Goal: Task Accomplishment & Management: Manage account settings

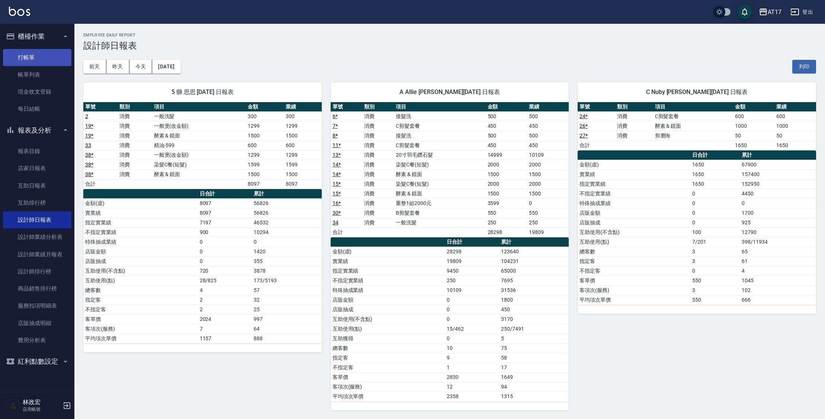
scroll to position [203, 0]
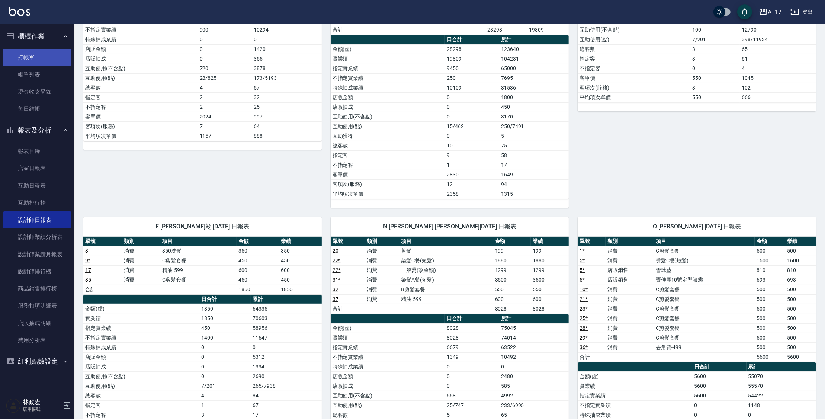
click at [42, 56] on link "打帳單" at bounding box center [37, 57] width 68 height 17
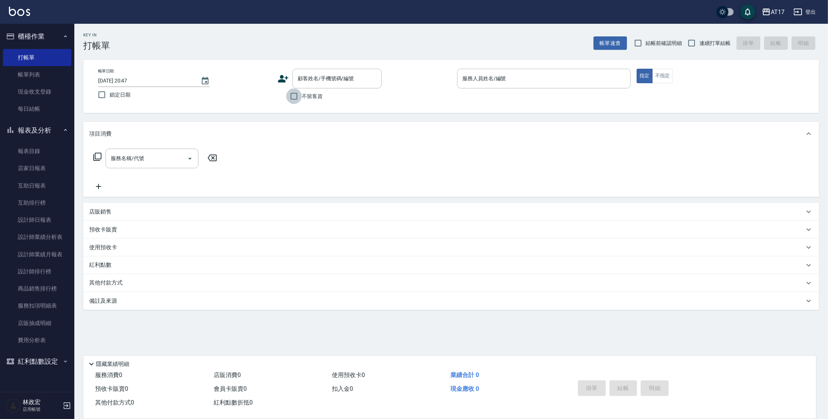
click at [298, 94] on input "不留客資" at bounding box center [294, 96] width 16 height 16
checkbox input "true"
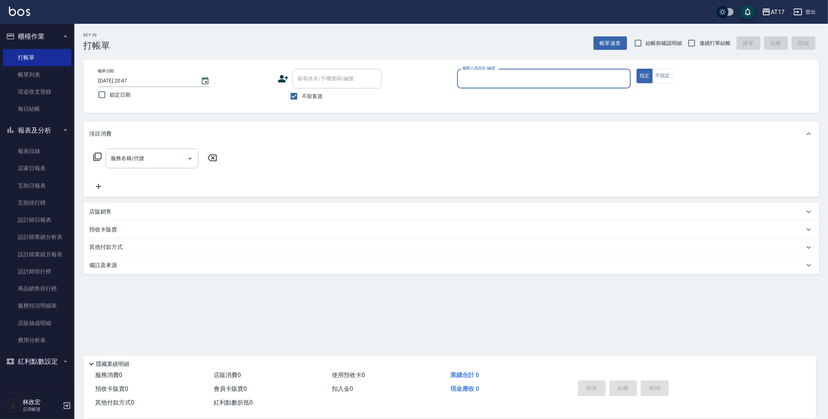
click at [703, 41] on span "連續打單結帳" at bounding box center [715, 43] width 31 height 8
click at [700, 41] on input "連續打單結帳" at bounding box center [692, 43] width 16 height 16
checkbox input "true"
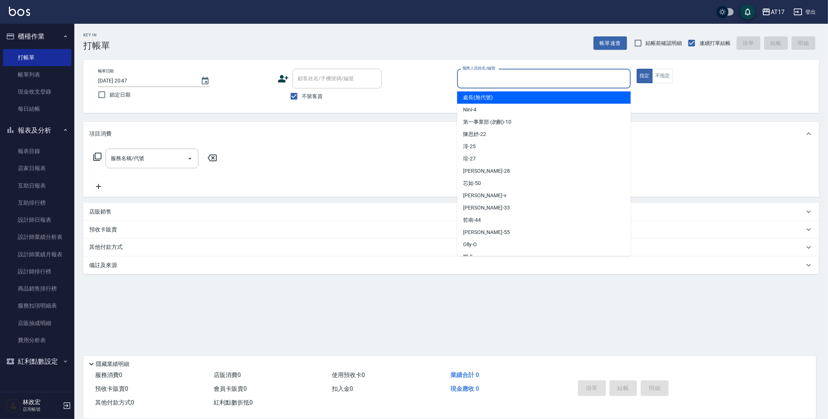
click at [482, 82] on input "服務人員姓名/編號" at bounding box center [544, 78] width 167 height 13
type input "ㄙ"
type input "[PERSON_NAME]-N"
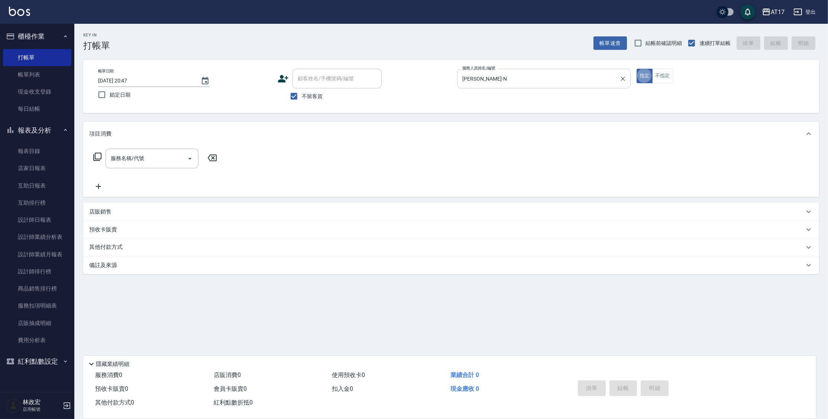
type button "true"
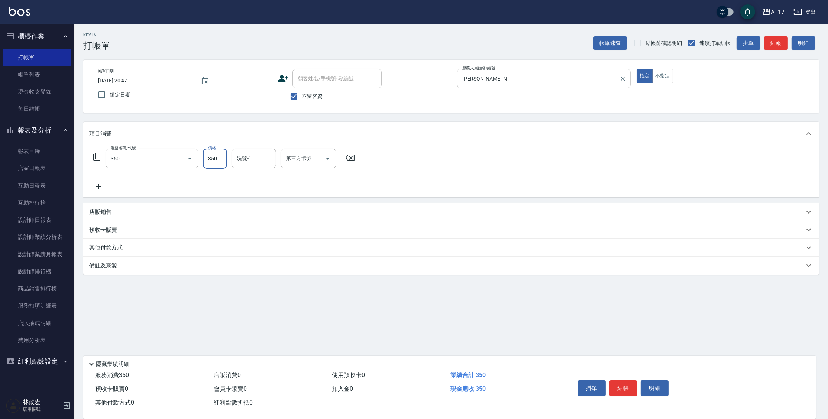
type input "350洗髮(350)"
type input "欣麗-77"
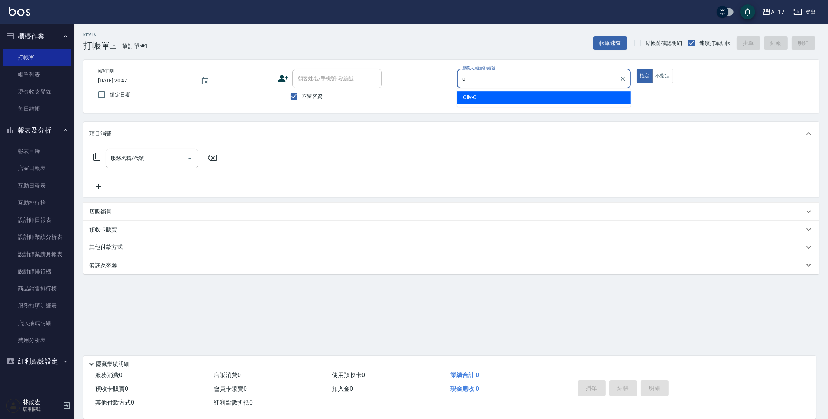
type input "Olly-O"
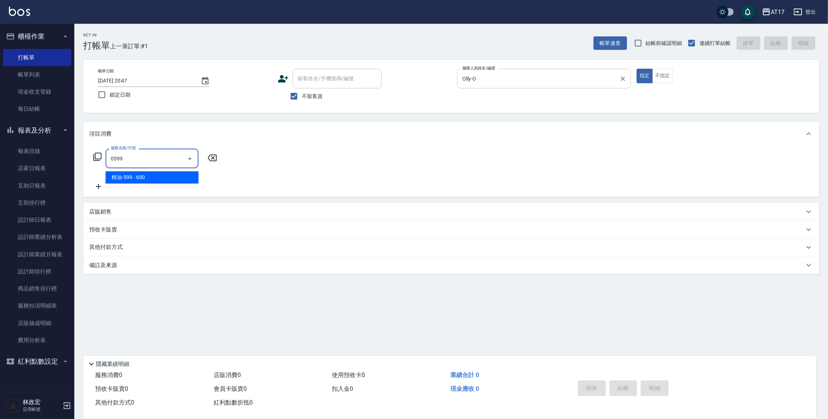
type input "精油-599(0599)"
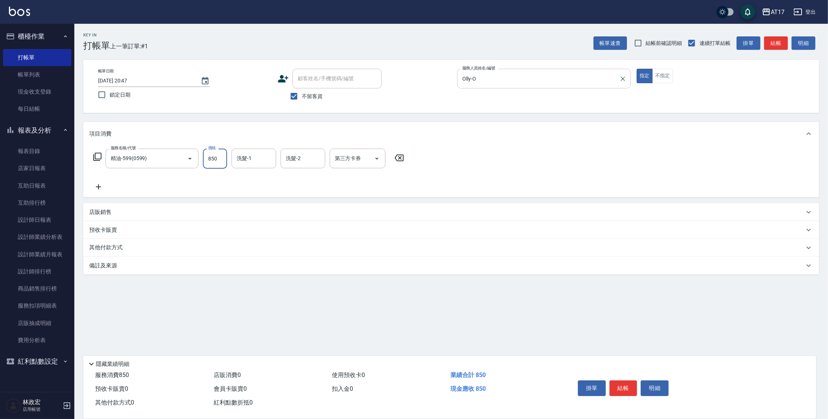
type input "850"
type input "[PERSON_NAME]-55"
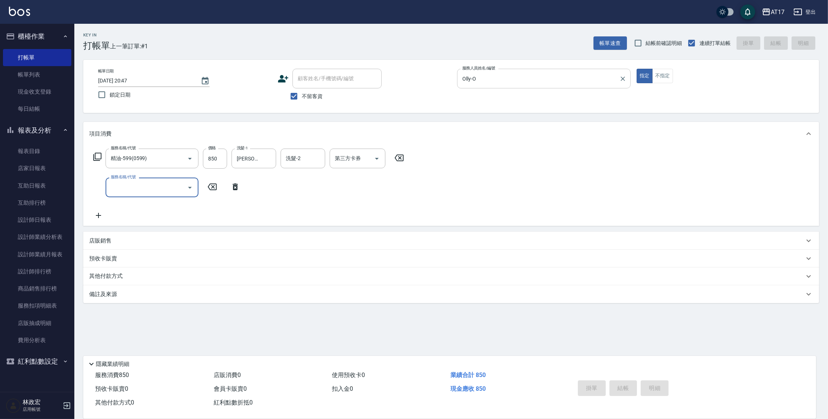
type input "[DATE] 20:49"
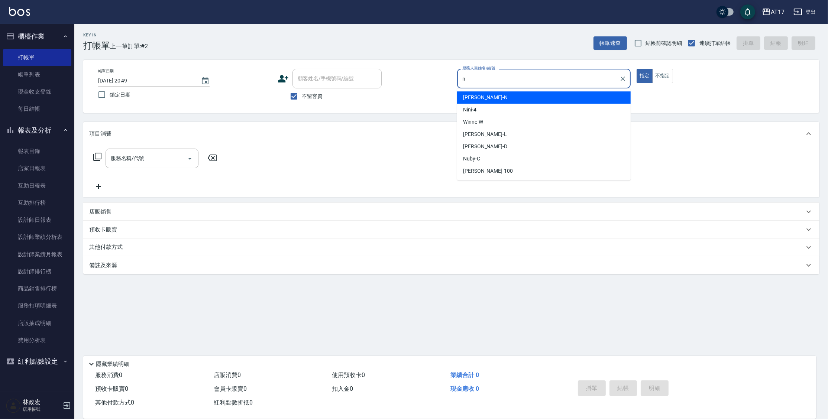
type input "[PERSON_NAME]-N"
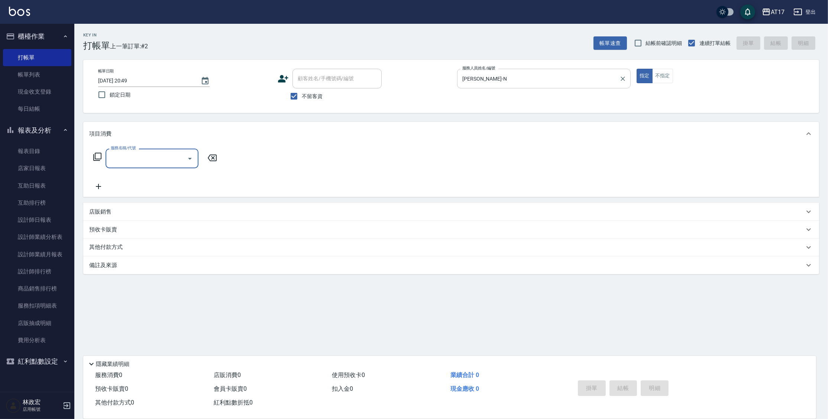
type input "3"
type input "一般洗髮(1300)"
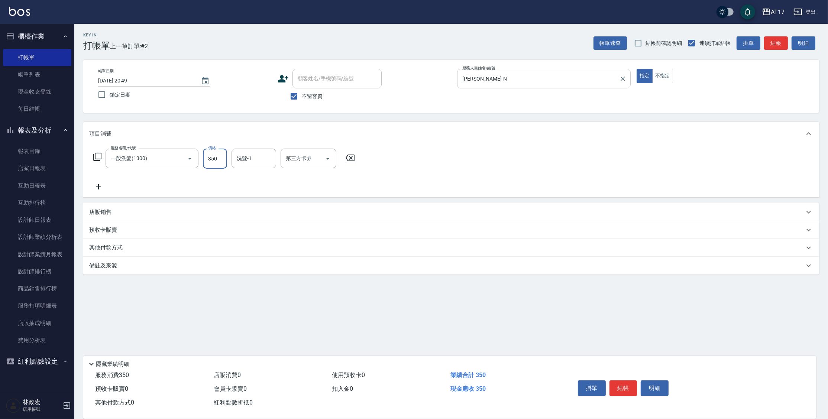
type input "350"
type input "欣麗-77"
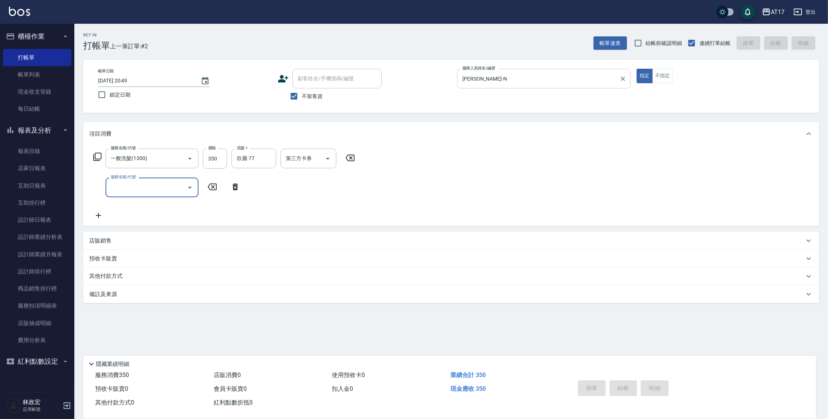
type input "[DATE] 20:50"
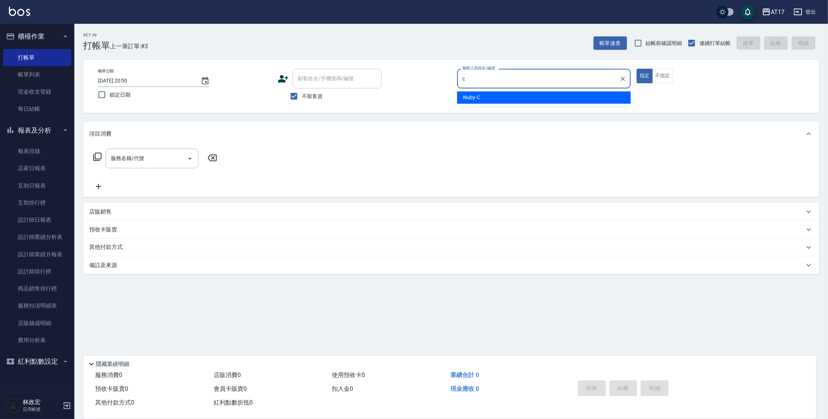
type input "Nuby-C"
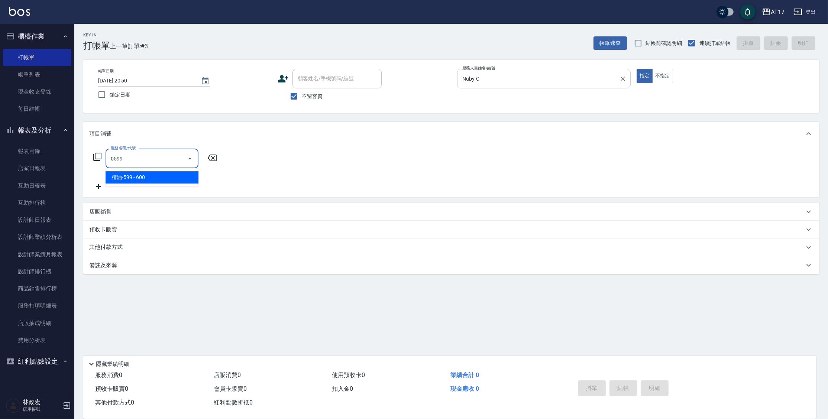
type input "精油-599(0599)"
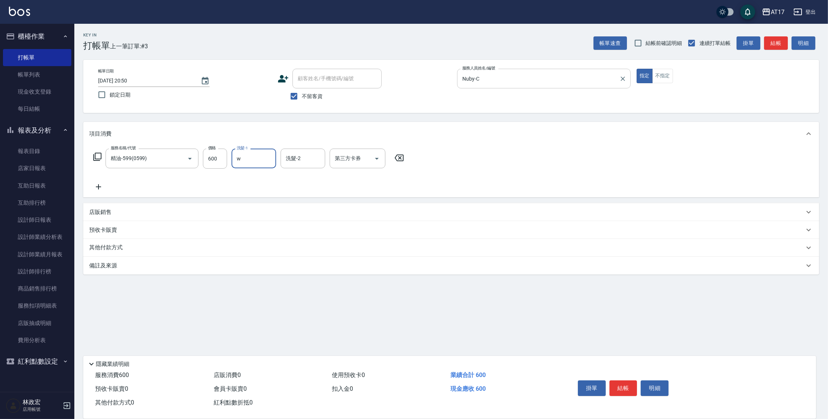
type input "Winne-W"
type input "儲值卡"
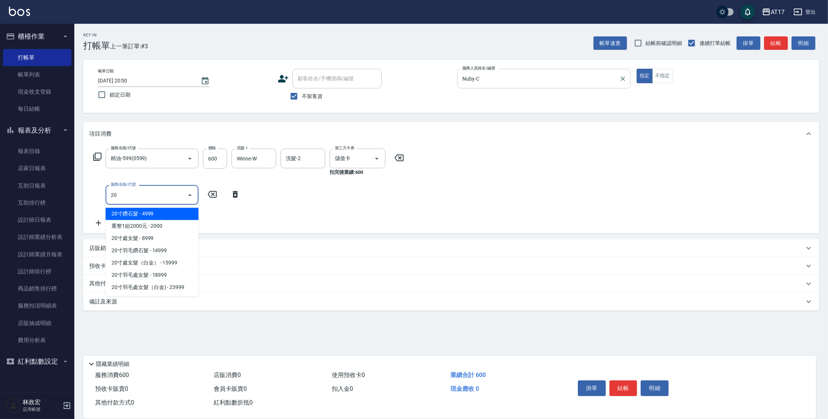
type input "200"
type input "剪髮(200)"
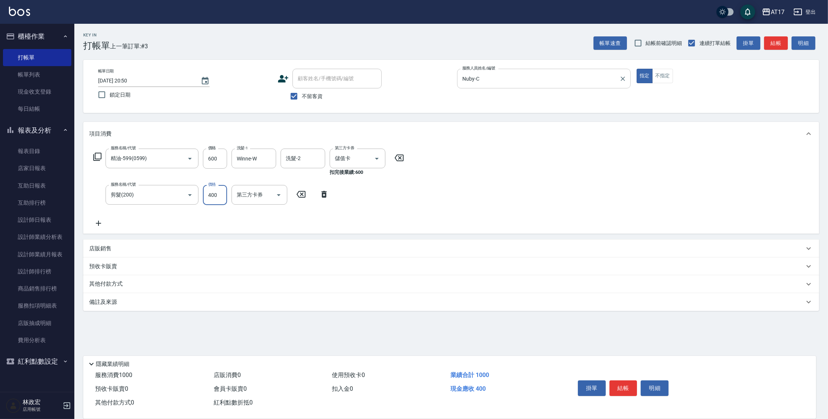
type input "400"
type input "儲值卡"
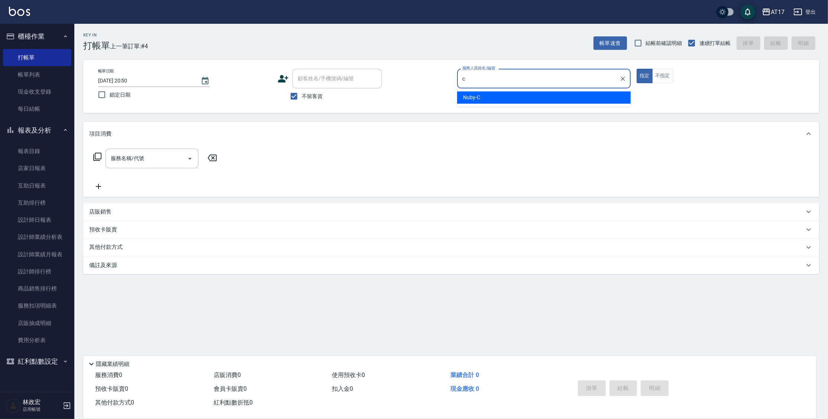
type input "Nuby-C"
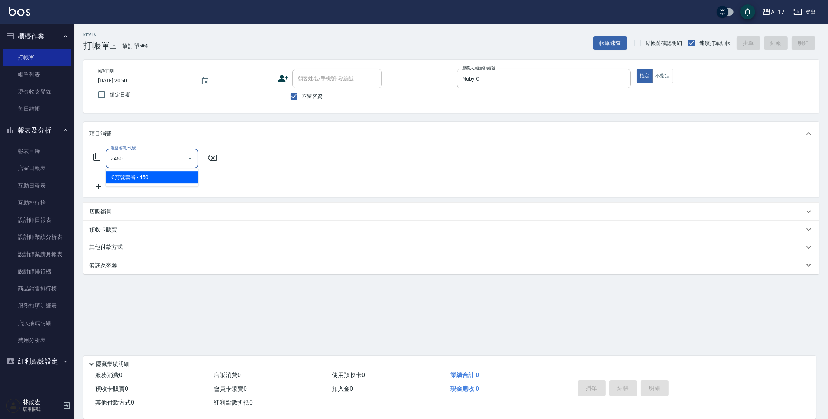
type input "C剪髮套餐(2450)"
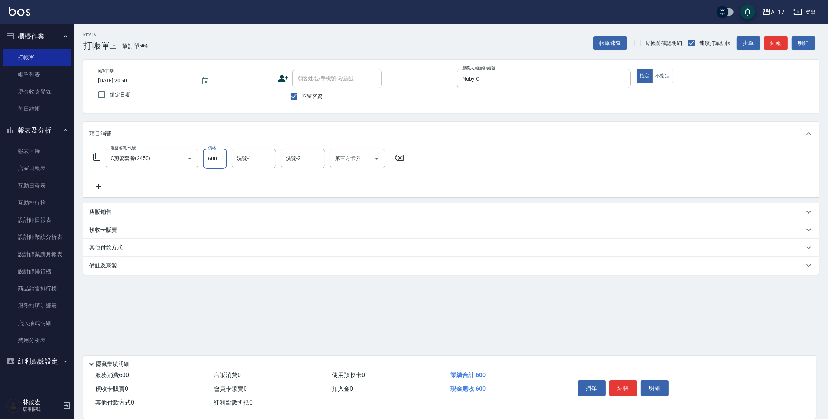
type input "600"
type input "[PERSON_NAME]-27"
type input "儲值卡"
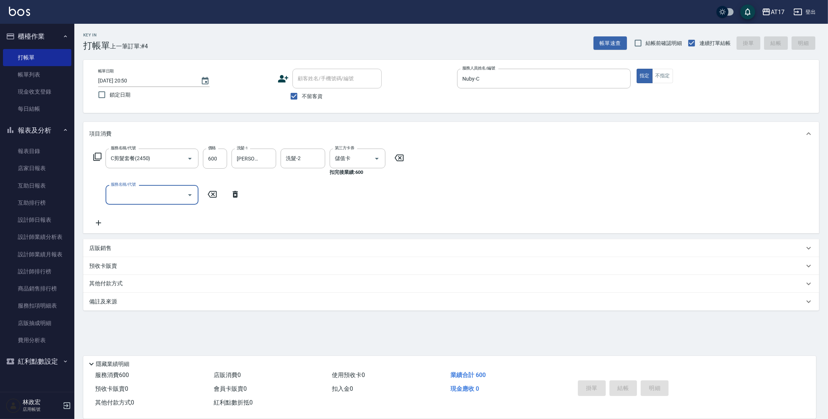
type input "[DATE] 20:51"
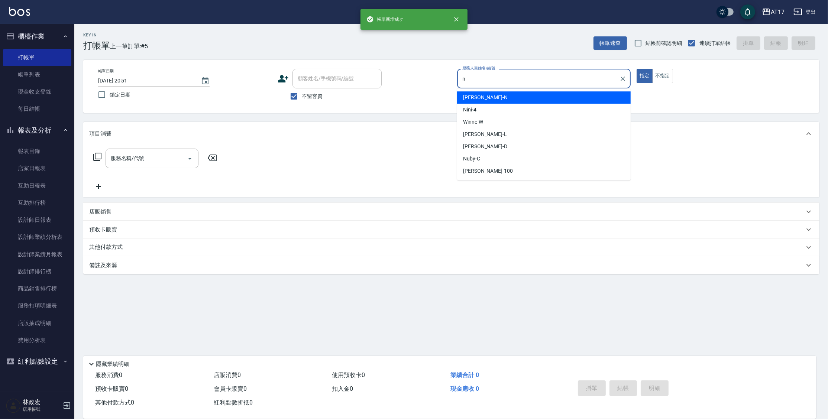
type input "[PERSON_NAME]-N"
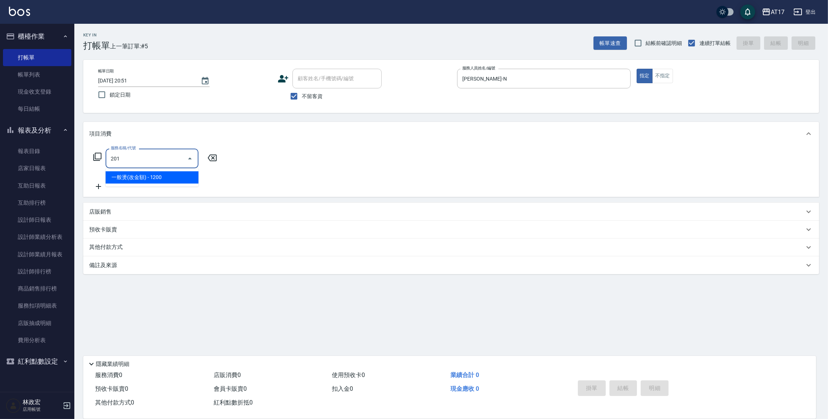
type input "一般燙(改金額)(201)"
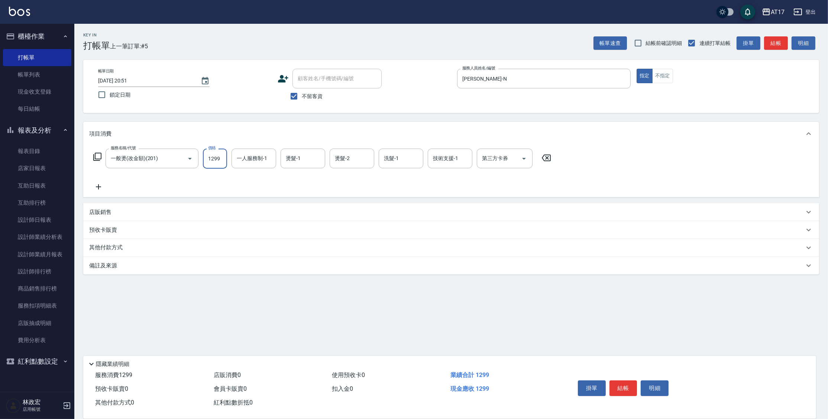
type input "1299"
type input "[PERSON_NAME]-N"
type input "欣麗-77"
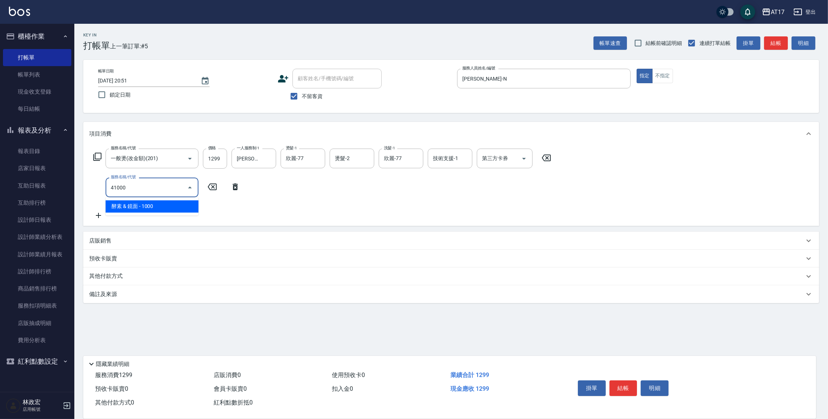
type input "酵素 & 鏡面(41000)"
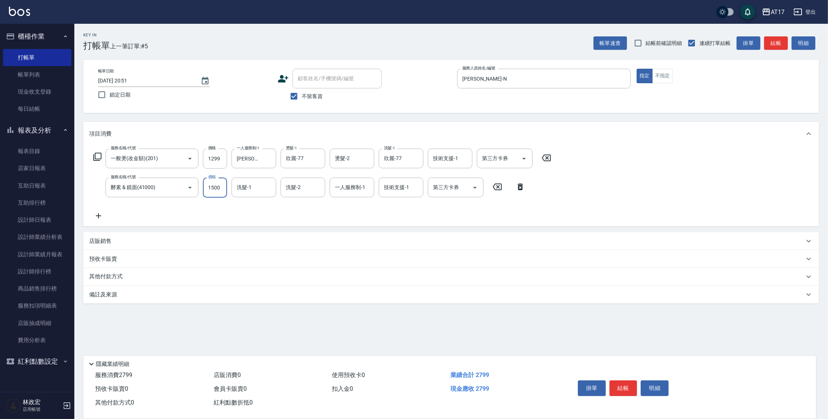
type input "1500"
click at [249, 191] on div "洗髮-1 洗髮-1" at bounding box center [254, 188] width 45 height 20
type input "欣麗-77"
type input "[PERSON_NAME]-N"
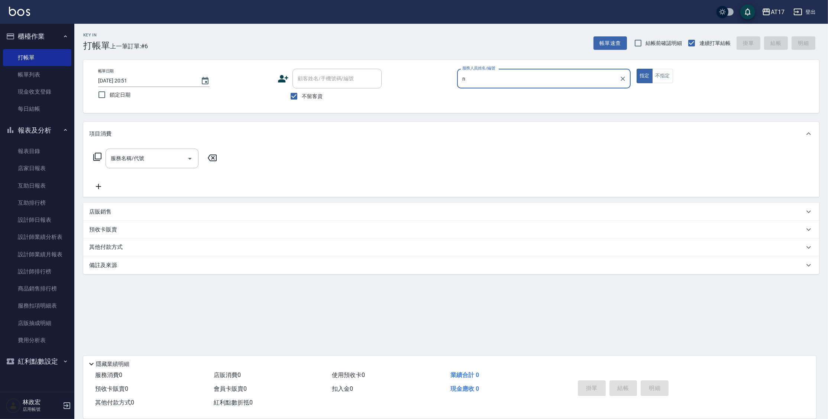
type input "n"
click at [637, 69] on button "指定" at bounding box center [645, 76] width 16 height 14
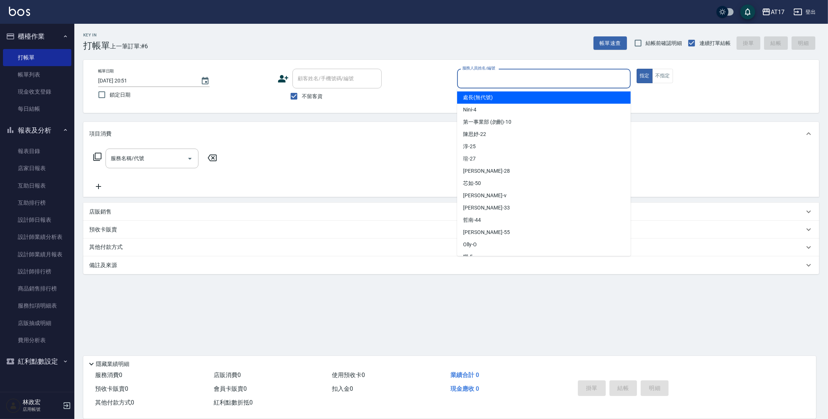
click at [467, 82] on input "服務人員姓名/編號" at bounding box center [544, 78] width 167 height 13
type input "[PERSON_NAME]-N"
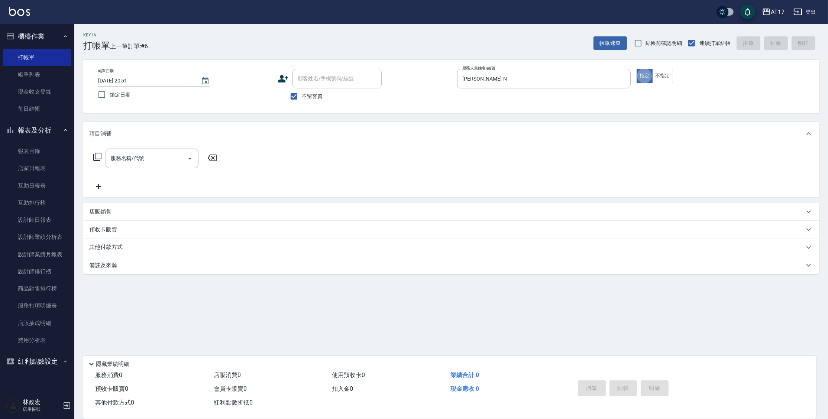
click at [116, 217] on div "店販銷售" at bounding box center [451, 212] width 736 height 18
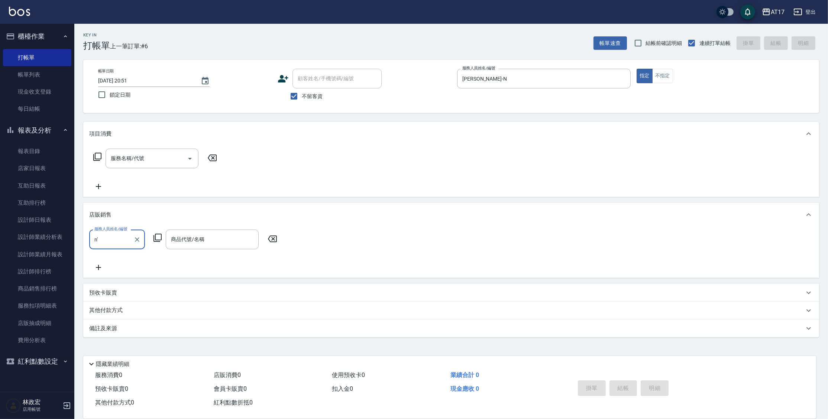
type input "n'"
click at [95, 244] on input "服務人員姓名/編號" at bounding box center [117, 239] width 49 height 13
type input "[PERSON_NAME]-N"
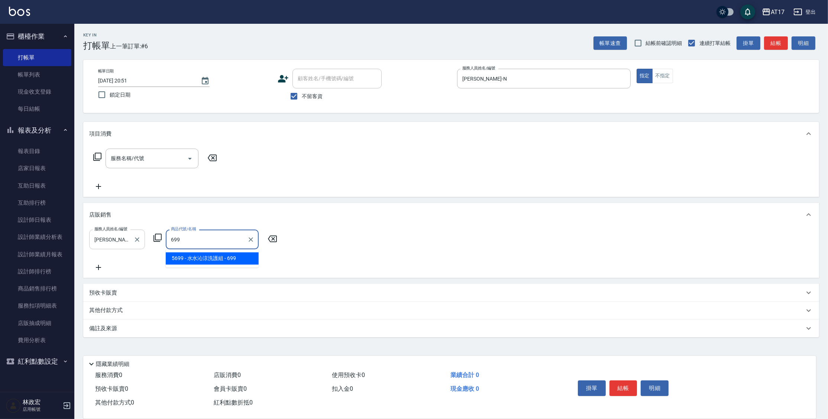
type input "[PERSON_NAME]涼洗護組"
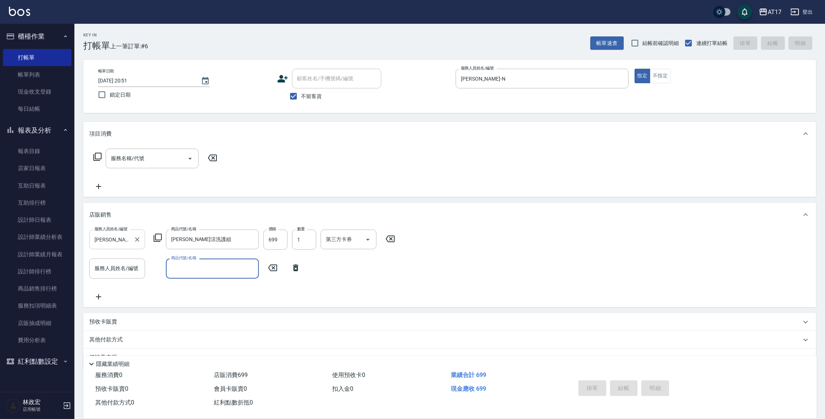
type input "[DATE] 20:55"
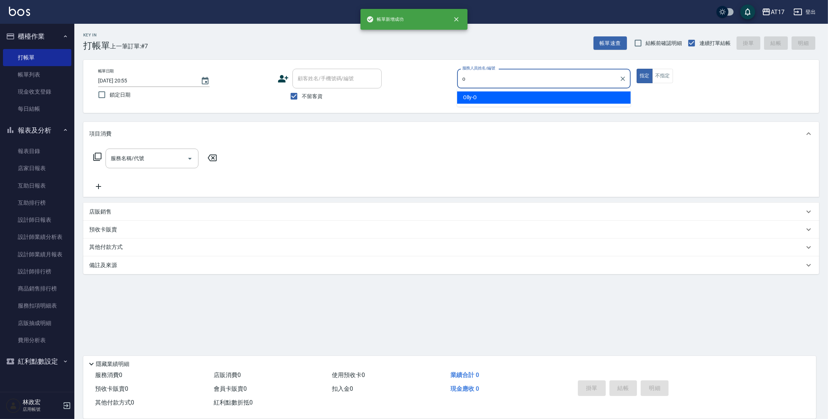
type input "Olly-O"
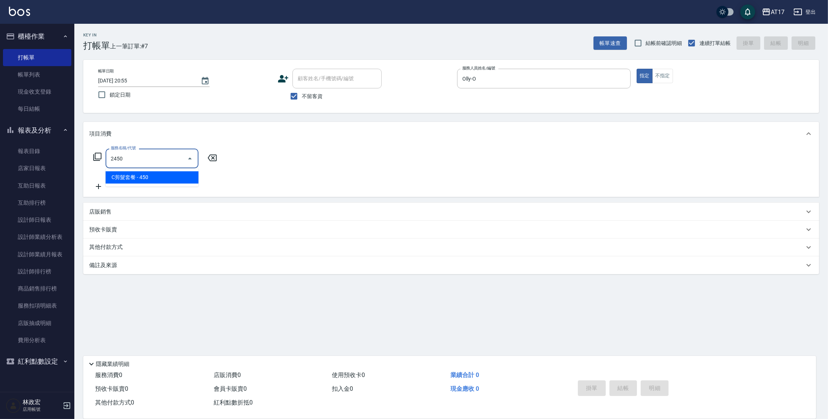
type input "C剪髮套餐(2450)"
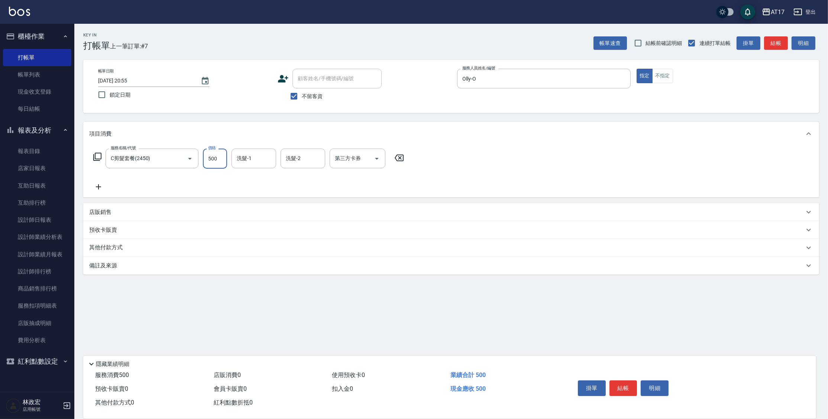
type input "500"
type input "[PERSON_NAME]-27"
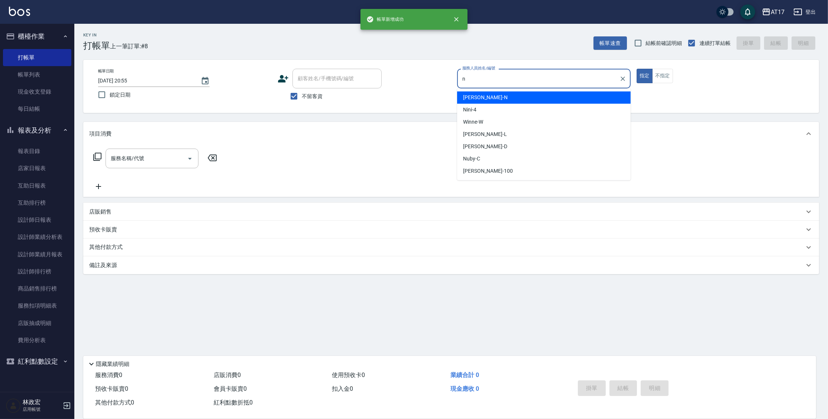
type input "[PERSON_NAME]-N"
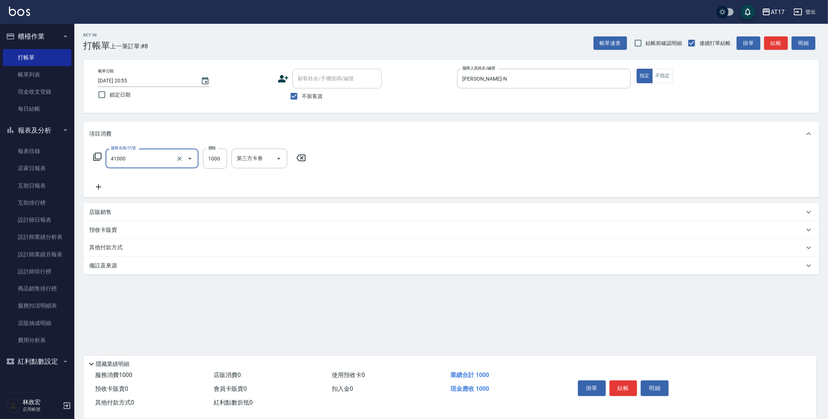
type input "酵素 & 鏡面(41000)"
type input "1900"
type input "欣麗-77"
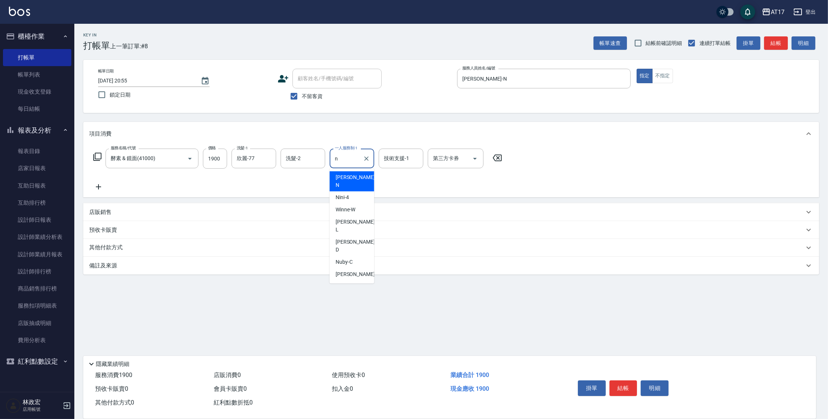
type input "[PERSON_NAME]-N"
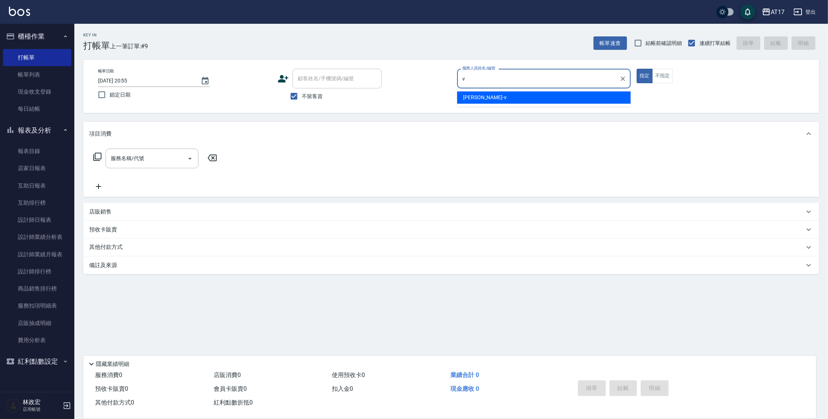
type input "[PERSON_NAME]-v"
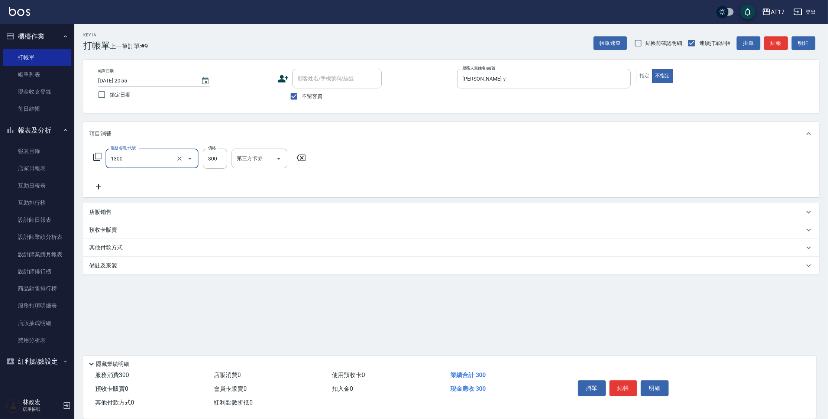
type input "一般洗髮(1300)"
type input "299"
type input "陳思妤-22"
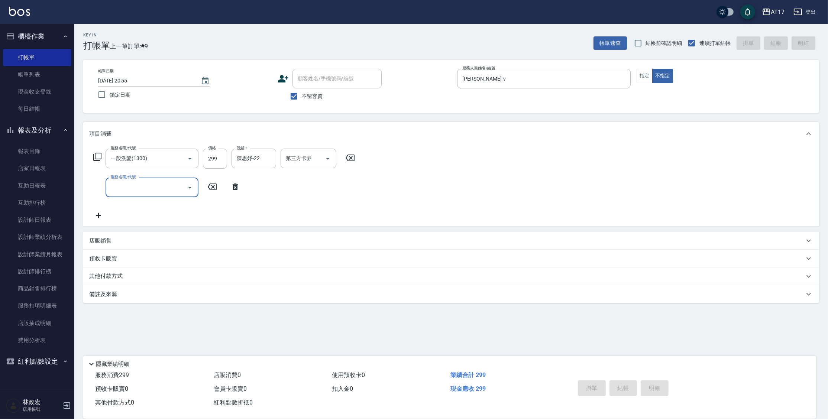
type input "[DATE] 20:56"
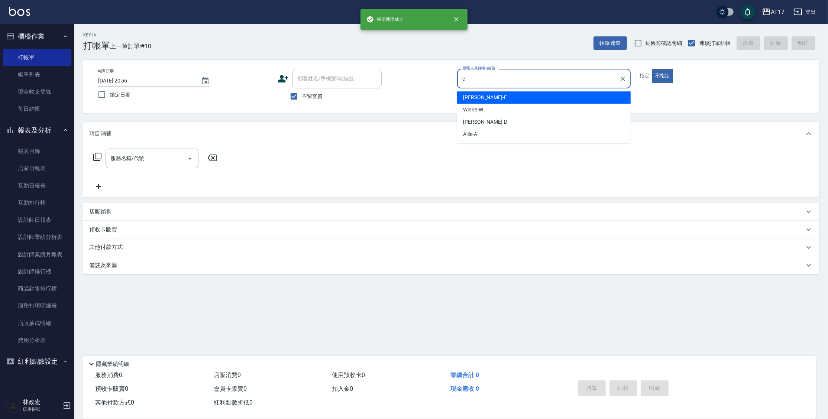
type input "[PERSON_NAME]-E"
type button "false"
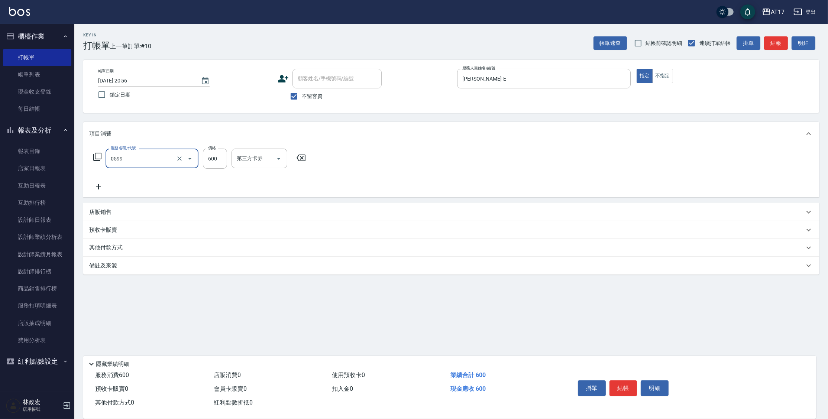
type input "精油-599(0599)"
type input "850"
type input "[PERSON_NAME]-25"
click at [103, 199] on div "項目消費 服務名稱/代號 精油-599(0599) 服務名稱/代號 價格 850 價格 洗髮-1 淳-25 洗髮-1 洗髮-2 洗髮-2 第三方卡券 第三方卡…" at bounding box center [451, 198] width 736 height 153
click at [103, 205] on div "店販銷售" at bounding box center [451, 212] width 736 height 18
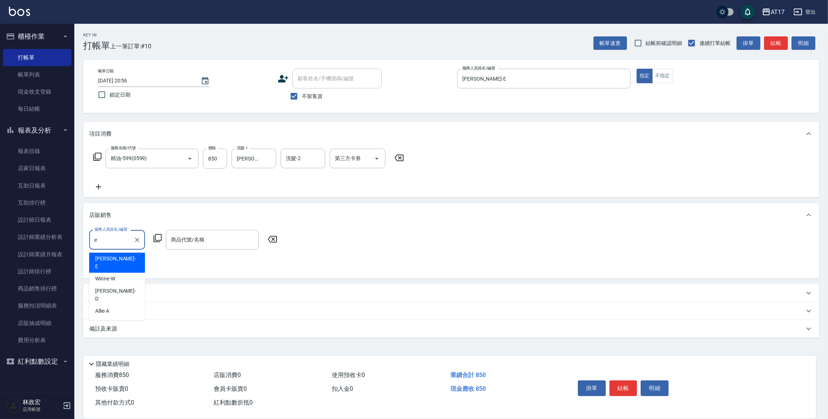
type input "[PERSON_NAME]-E"
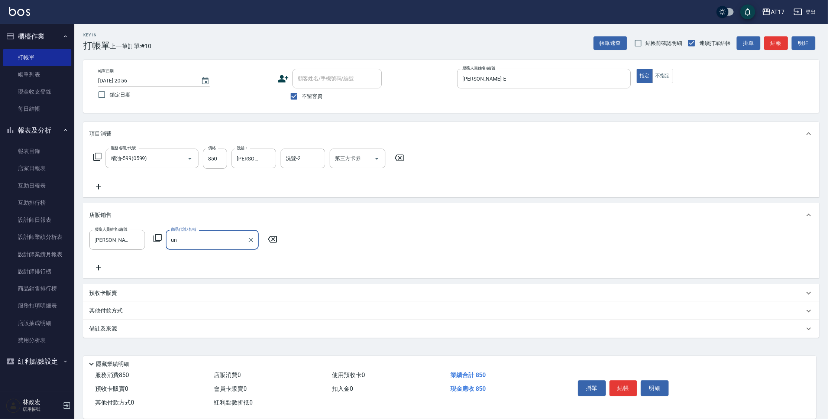
type input "u"
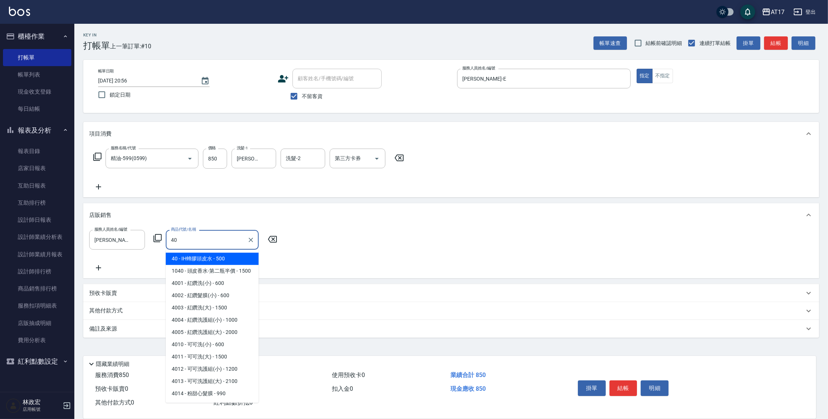
type input "IH蜂膠頭皮水"
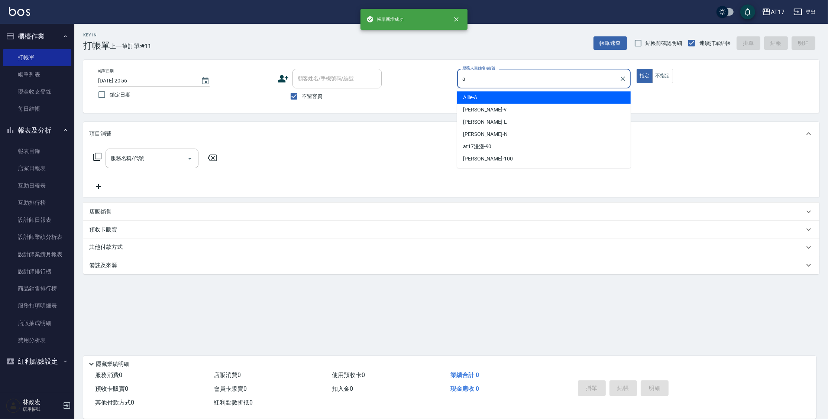
type input "Allie-A"
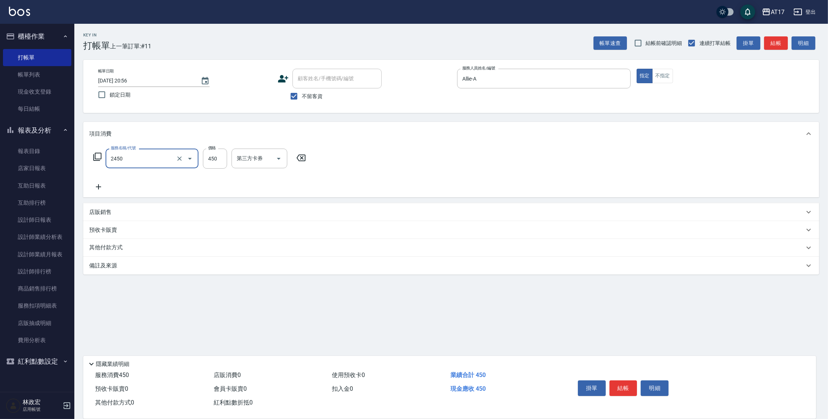
type input "C剪髮套餐(2450)"
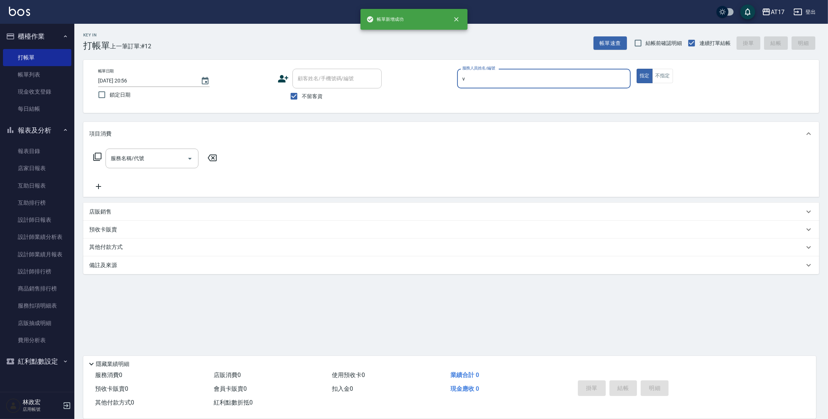
type input "[PERSON_NAME]-v"
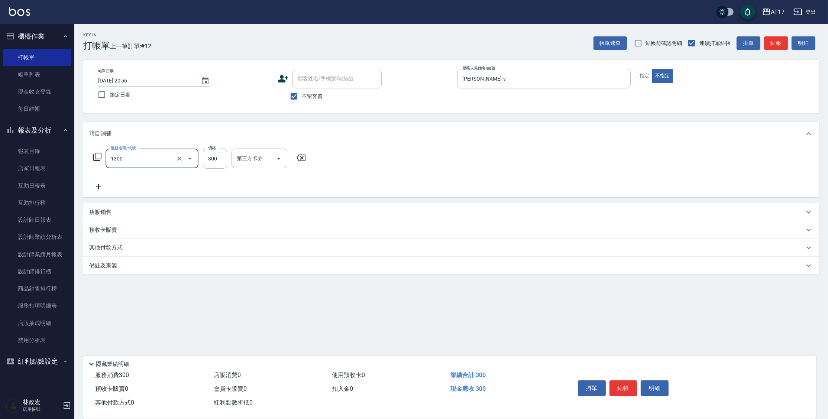
type input "一般洗髮(1300)"
type input "400"
type input "[PERSON_NAME]-27"
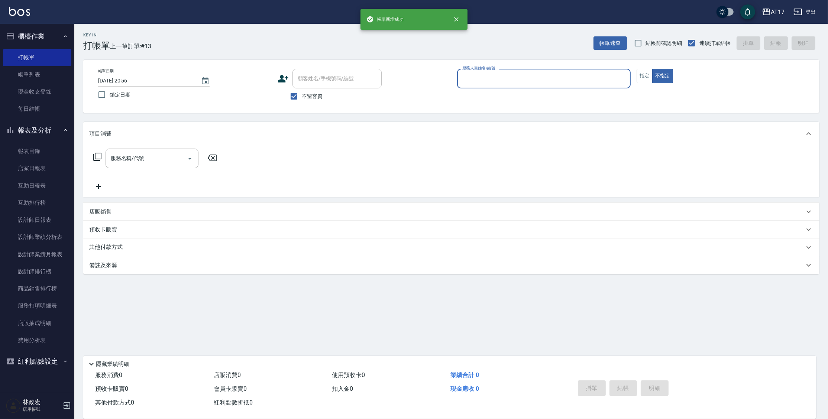
type input "n"
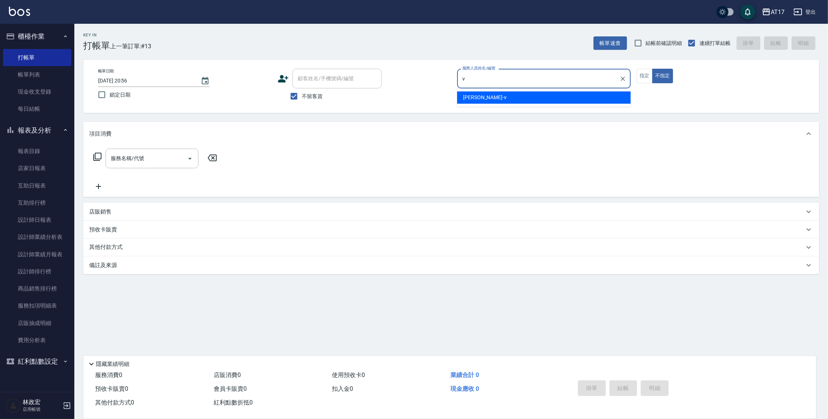
type input "[PERSON_NAME]-v"
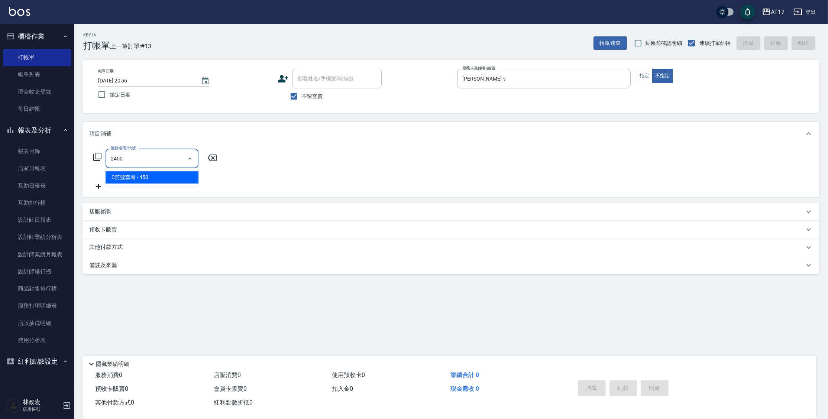
type input "C剪髮套餐(2450)"
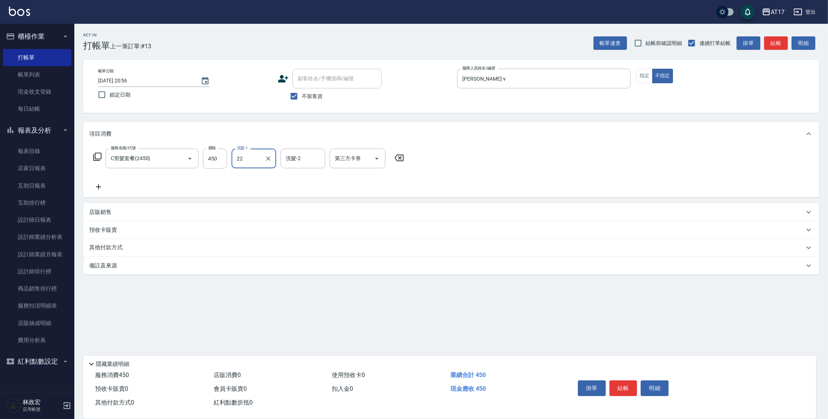
type input "陳思妤-22"
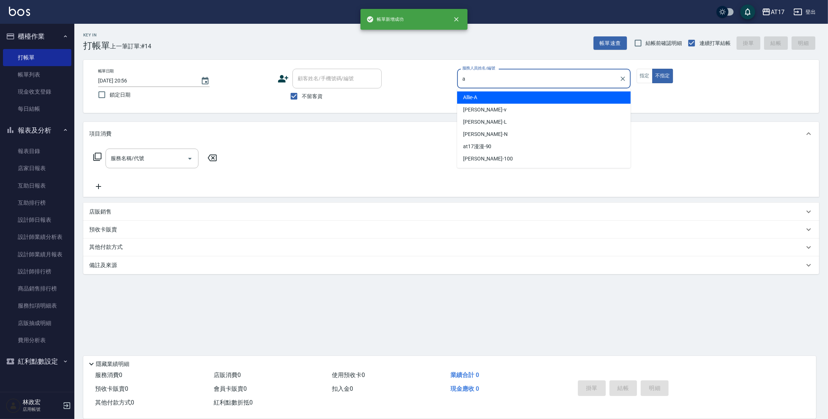
type input "Allie-A"
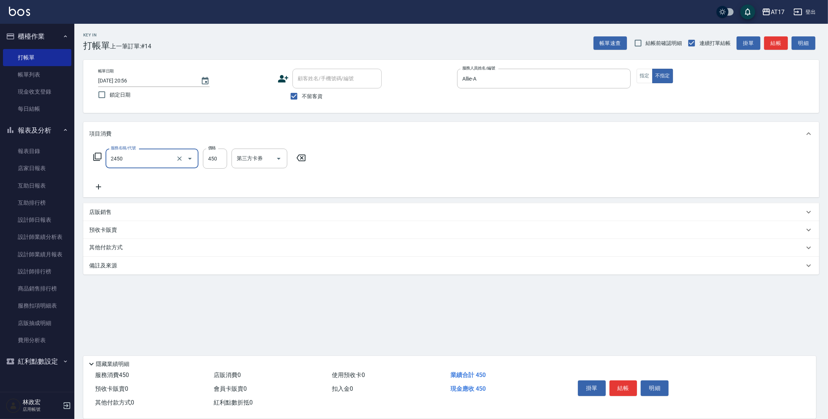
type input "C剪髮套餐(2450)"
type input "[PERSON_NAME]-25"
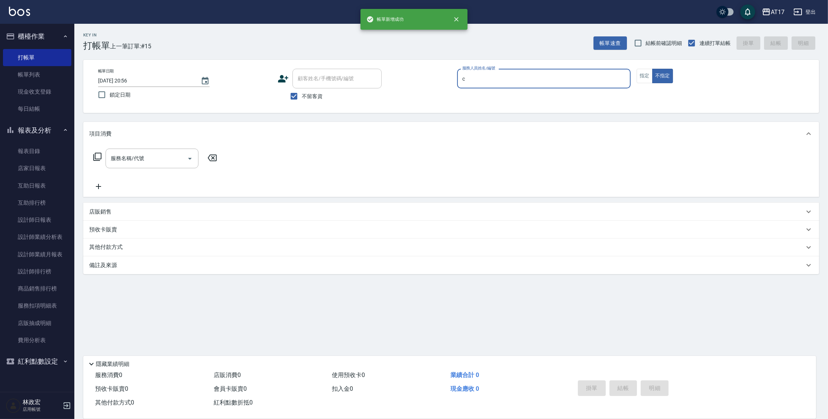
type input "Nuby-C"
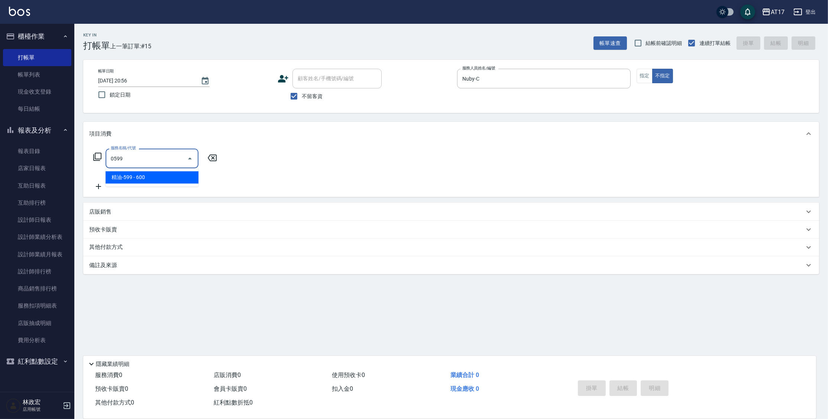
type input "精油-599(0599)"
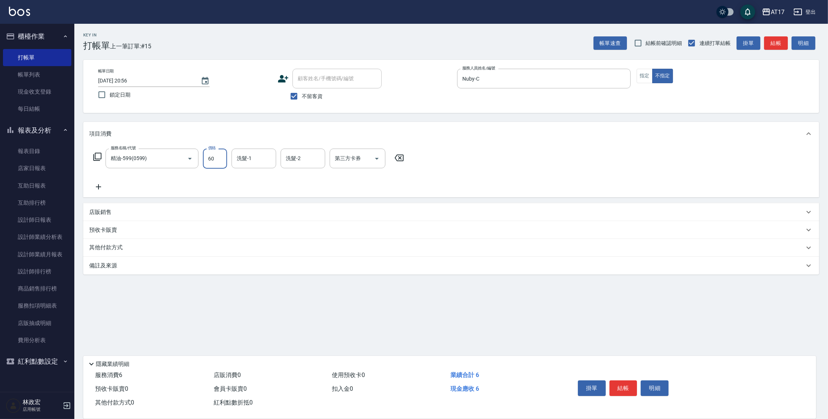
type input "600"
type input "w"
click at [251, 157] on input "洗髮-1" at bounding box center [254, 158] width 38 height 13
type input "Winne-W"
type input "儲值卡"
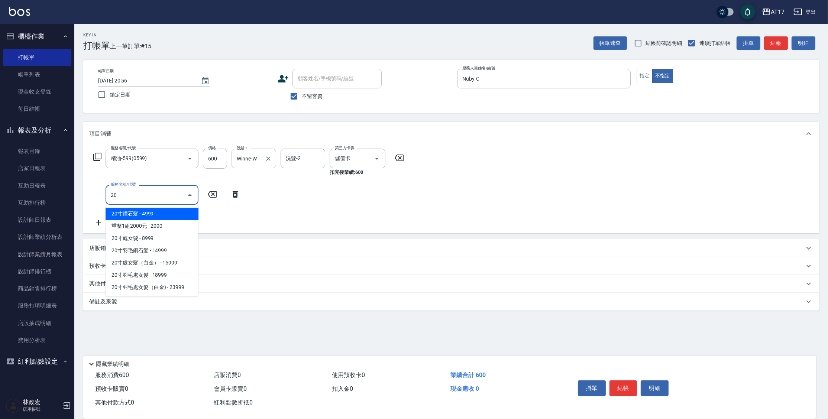
type input "200"
type input "0"
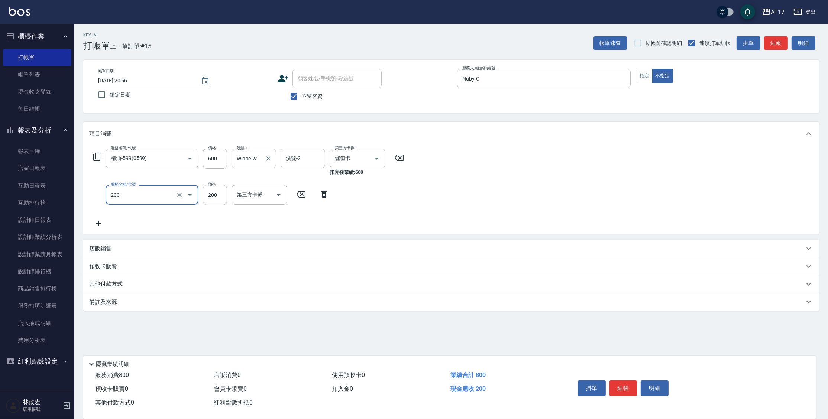
type input "剪髮(200)"
type input "400"
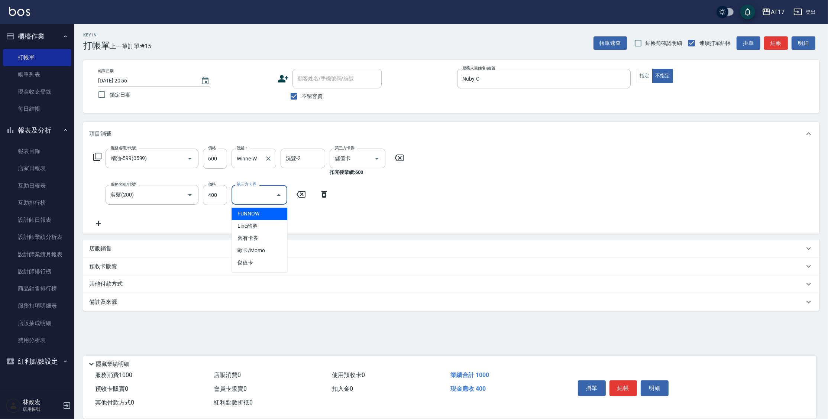
type input "儲值卡"
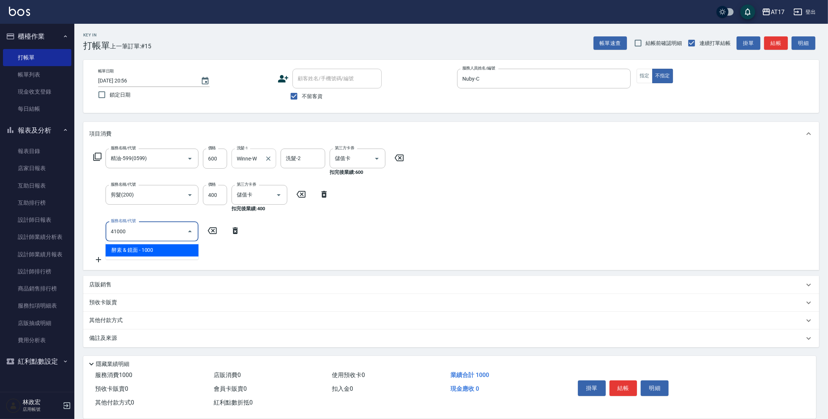
type input "酵素 & 鏡面(41000)"
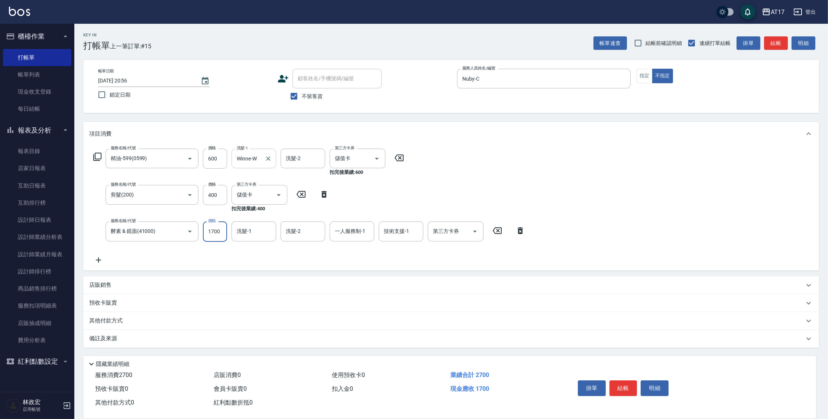
type input "1700"
type input "Winne-W"
type input "Nuby-C"
type input "儲值卡"
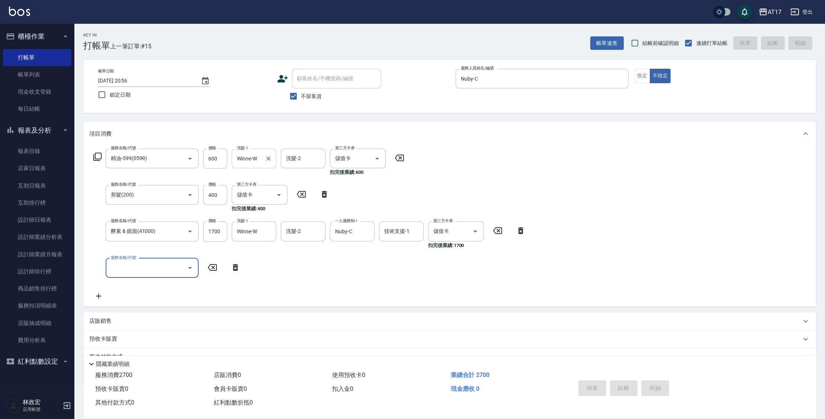
type input "[DATE] 20:57"
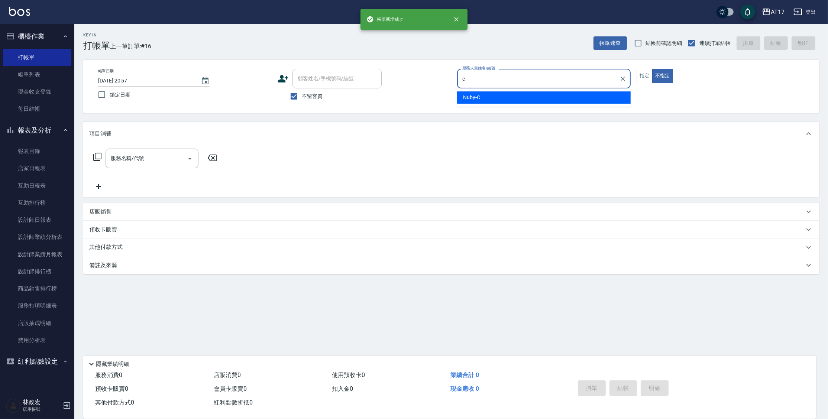
type input "Nuby-C"
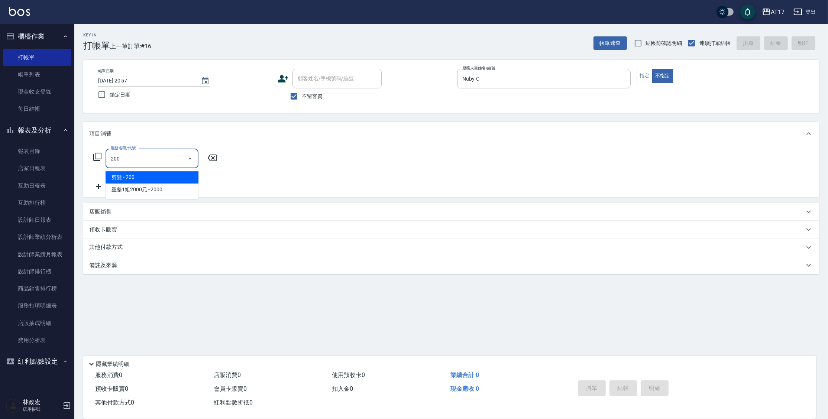
type input "剪髮(200)"
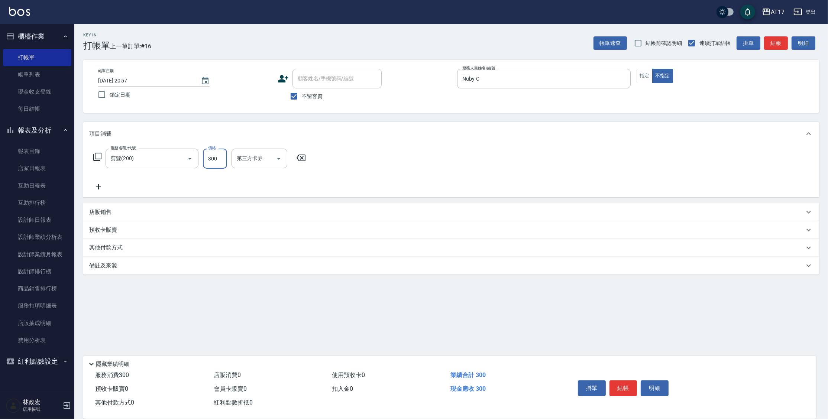
type input "300"
drag, startPoint x: 497, startPoint y: 81, endPoint x: -13, endPoint y: 126, distance: 512.4
click at [0, 126] on html "AT17 登出 櫃檯作業 打帳單 帳單列表 現金收支登錄 每日結帳 報表及分析 報表目錄 店家日報表 互助日報表 互助排行榜 設計師日報表 設計師業績分析表 …" at bounding box center [414, 209] width 828 height 419
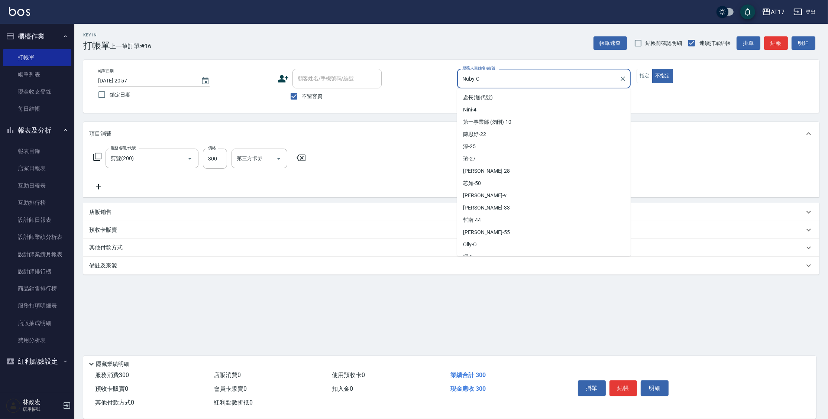
scroll to position [105, 0]
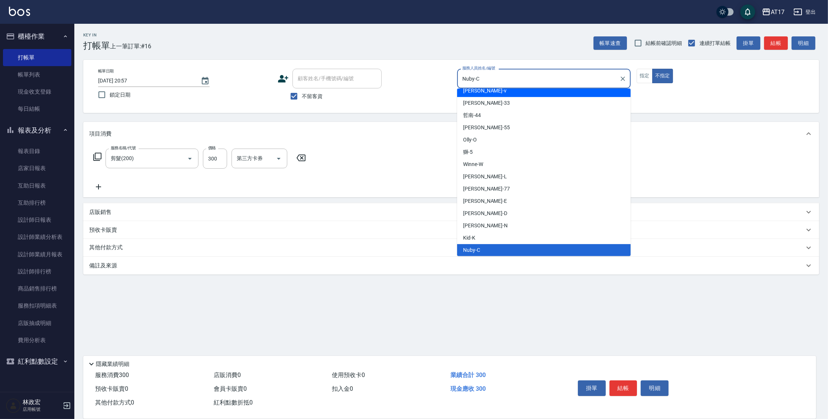
drag, startPoint x: 489, startPoint y: 75, endPoint x: 395, endPoint y: 75, distance: 93.3
click at [395, 75] on div "帳單日期 [DATE] 20:57 鎖定日期 顧客姓名/手機號碼/編號 顧客姓名/手機號碼/編號 不留客資 服務人員姓名/編號 Nuby-C 服務人員姓名/編…" at bounding box center [451, 86] width 718 height 35
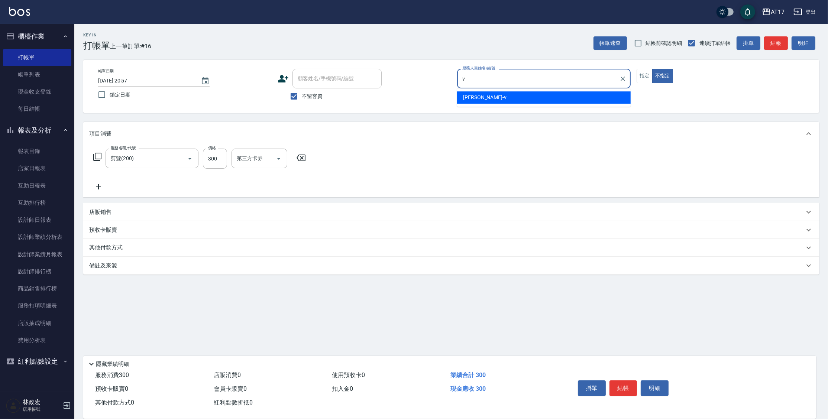
scroll to position [0, 0]
type input "[PERSON_NAME]-v"
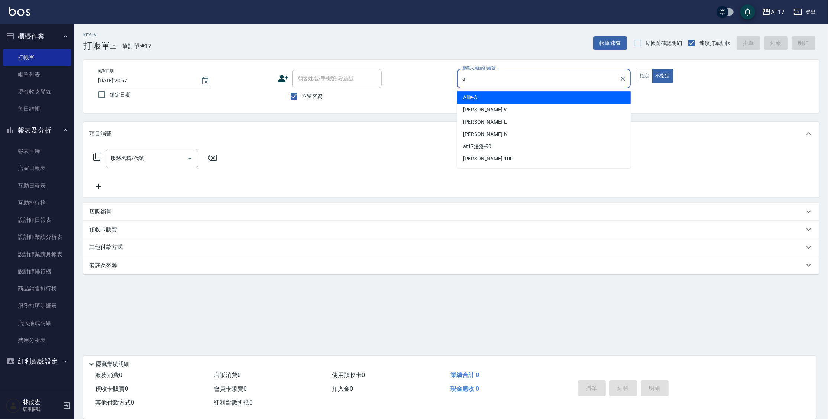
type input "Allie-A"
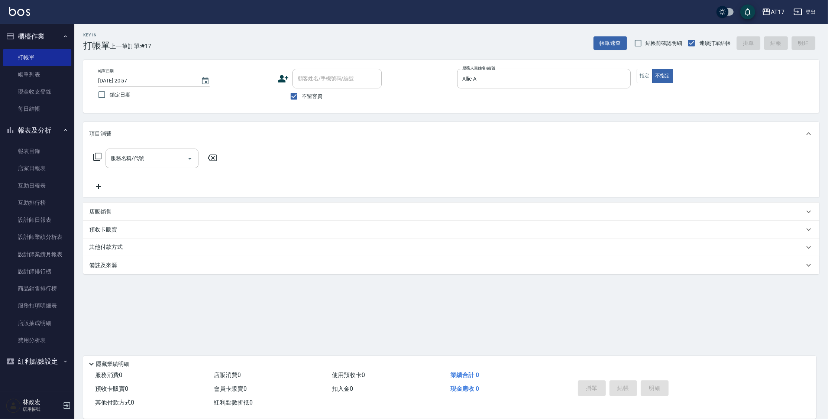
click at [636, 72] on div "帳單日期 [DATE] 20:57 鎖定日期 顧客姓名/手機號碼/編號 顧客姓名/手機號碼/編號 不留客資 服務人員姓名/編號 [PERSON_NAME]-A…" at bounding box center [451, 86] width 718 height 35
click at [641, 74] on button "指定" at bounding box center [645, 76] width 16 height 14
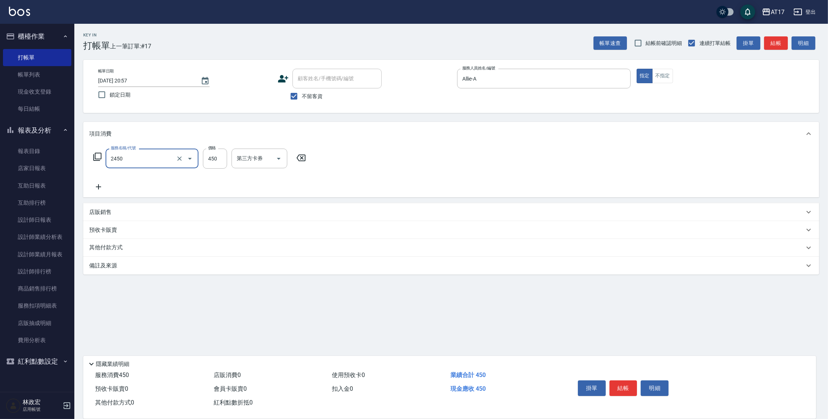
type input "C剪髮套餐(2450)"
type input "[PERSON_NAME]-25"
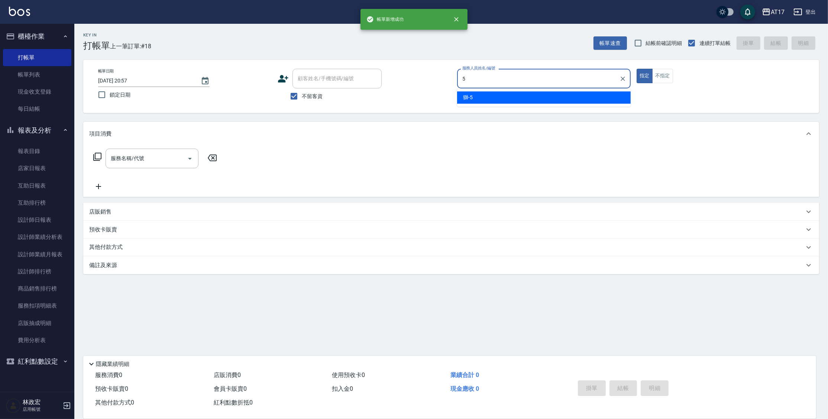
type input "獅-5"
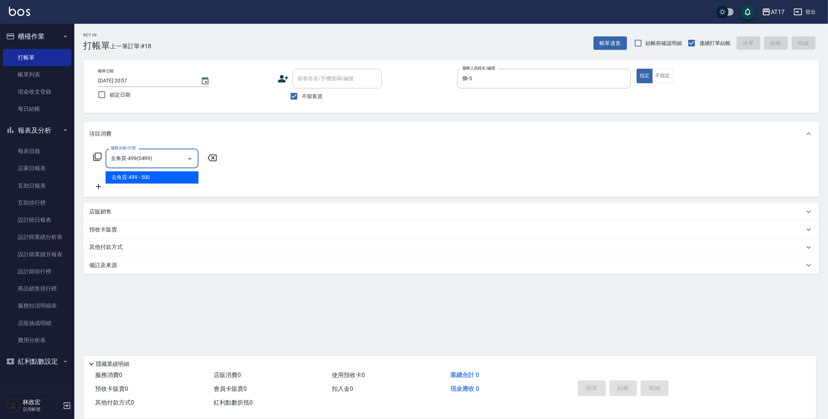
type input "去角質-499(0499)"
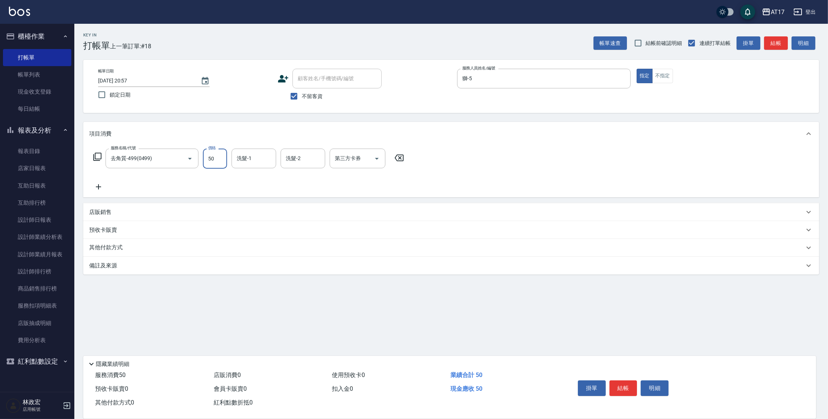
type input "500"
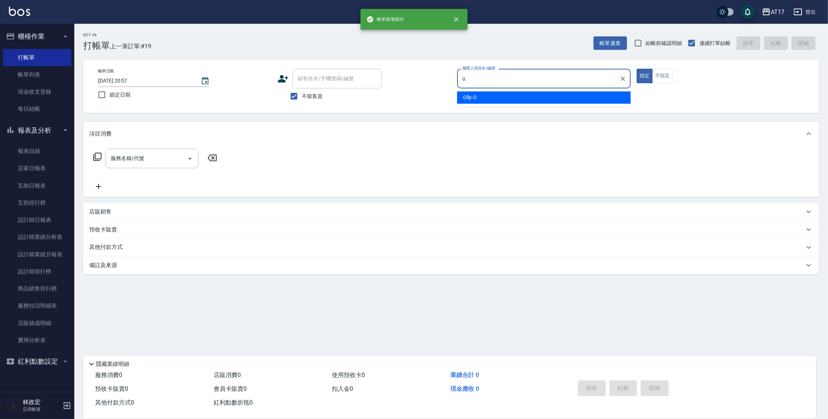
type input "Olly-O"
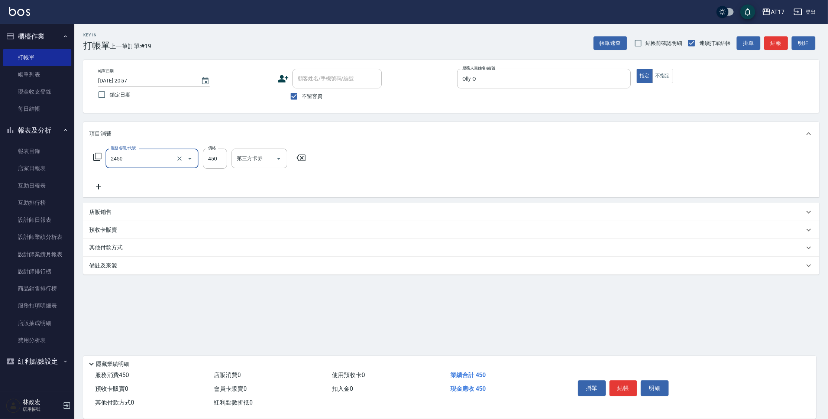
type input "C剪髮套餐(2450)"
type input "陳思妤-22"
click at [223, 160] on input "450" at bounding box center [215, 159] width 24 height 20
type input "500"
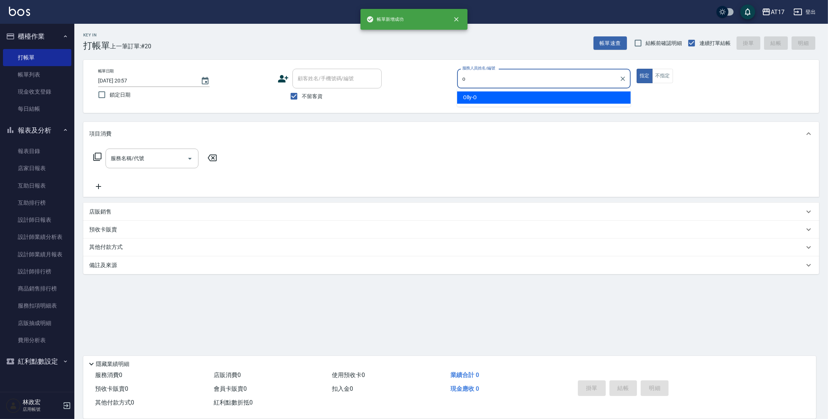
type input "Olly-O"
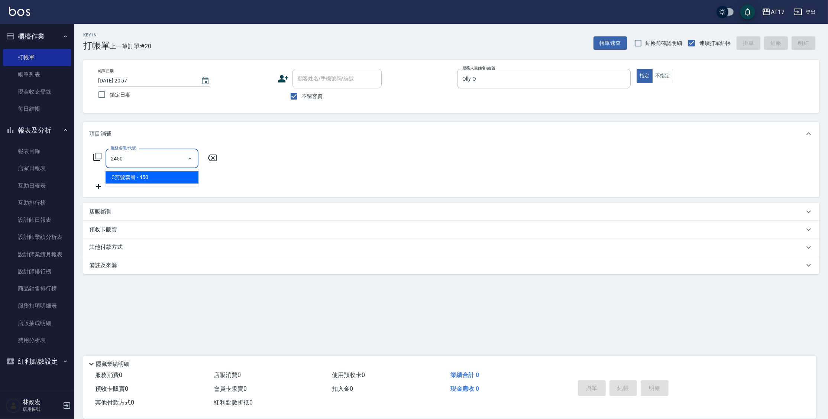
type input "C剪髮套餐(2450)"
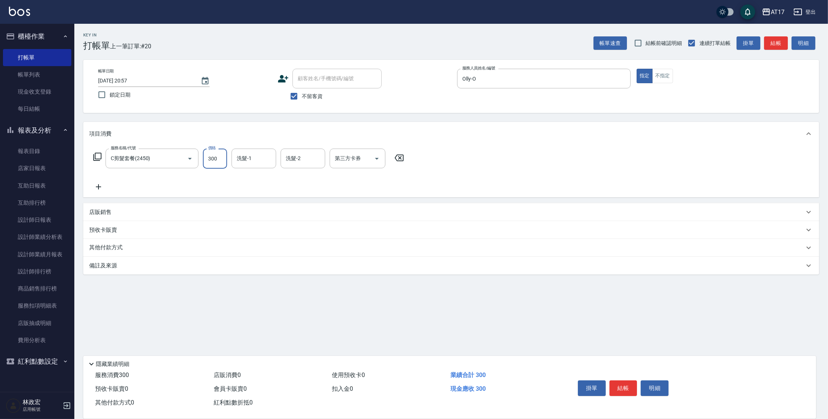
type input "300"
type input "陳思妤-22"
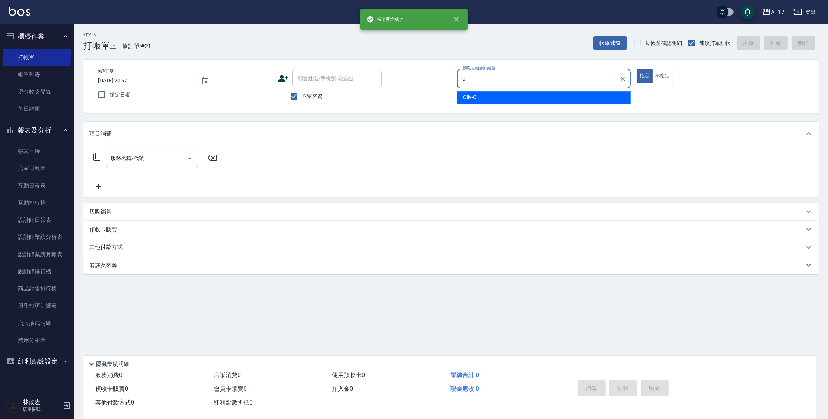
type input "Olly-O"
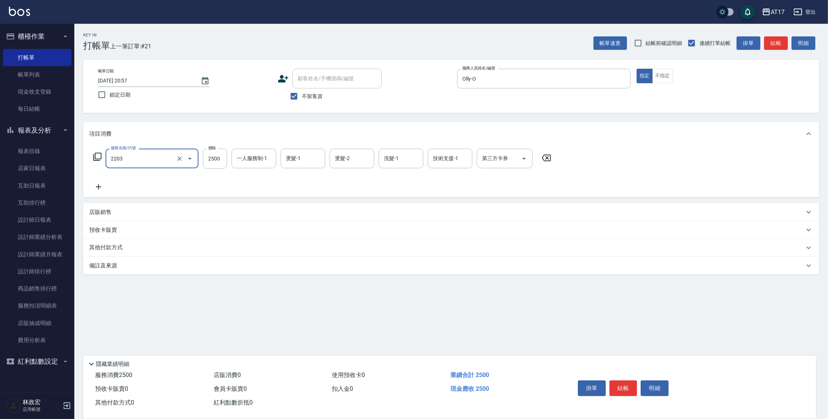
type input "燙髮C餐(短髮)(2203)"
type input "2000"
type input "Olly-O"
type input "陳思妤-22"
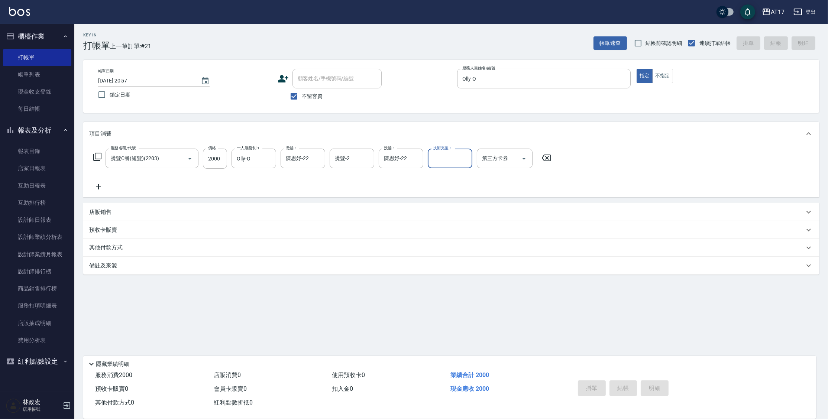
type input "[DATE] 20:58"
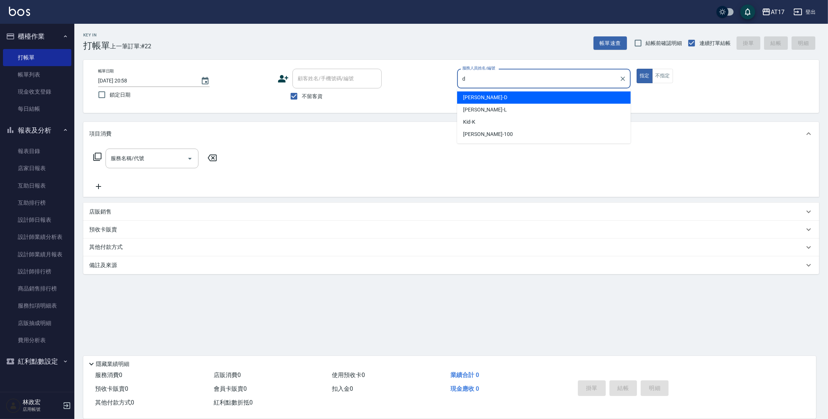
type input "[PERSON_NAME]-D"
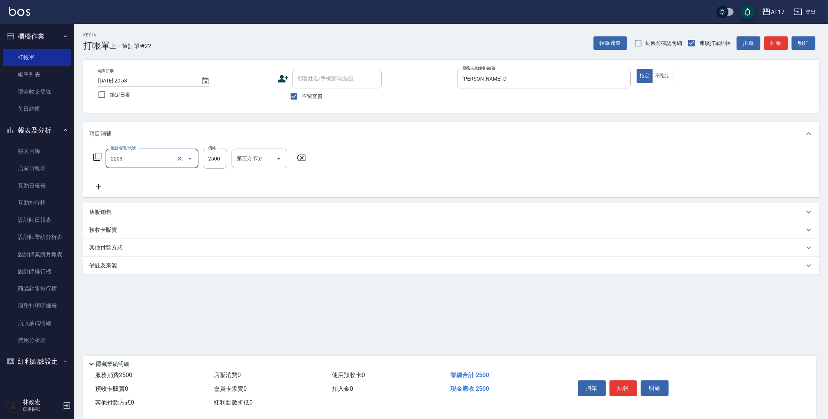
type input "燙髮C餐(短髮)(2203)"
type input "5"
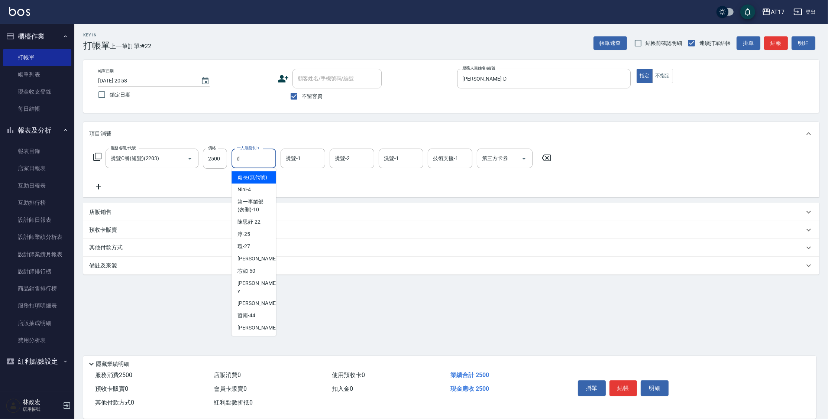
type input "[PERSON_NAME]-D"
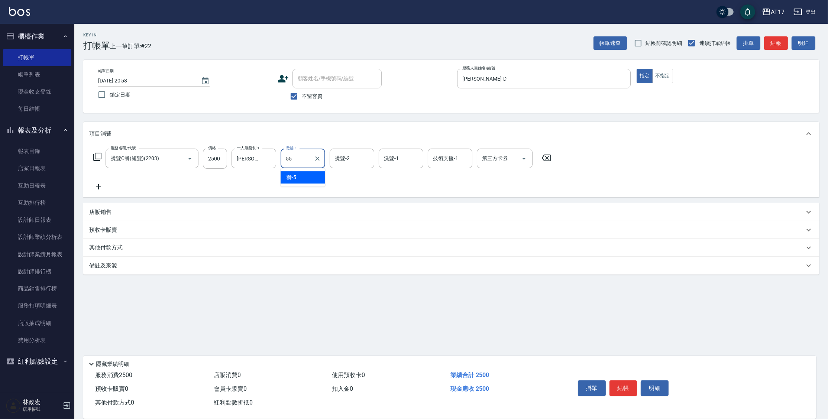
type input "[PERSON_NAME]-55"
type input "獅-5"
click at [464, 158] on icon "Clear" at bounding box center [465, 159] width 4 height 4
click at [393, 161] on input "獅-5" at bounding box center [395, 158] width 27 height 13
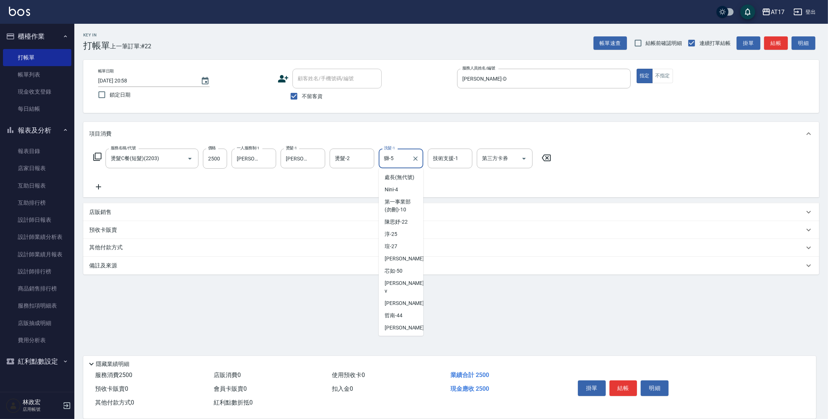
scroll to position [22, 0]
type input "獅"
type input "[PERSON_NAME]-55"
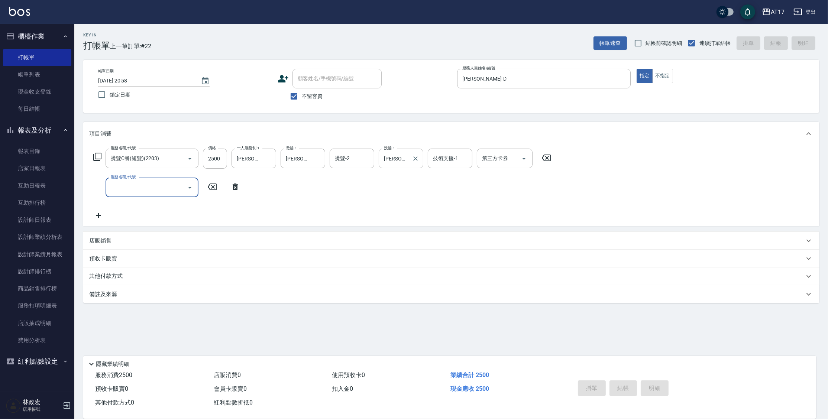
type input "[DATE] 20:59"
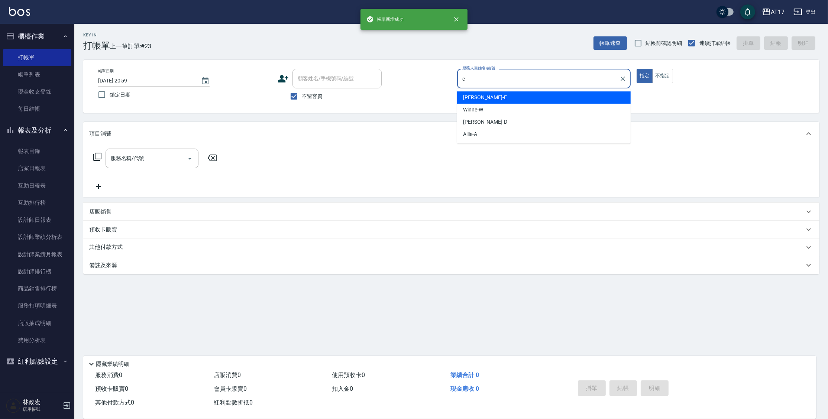
type input "[PERSON_NAME]-E"
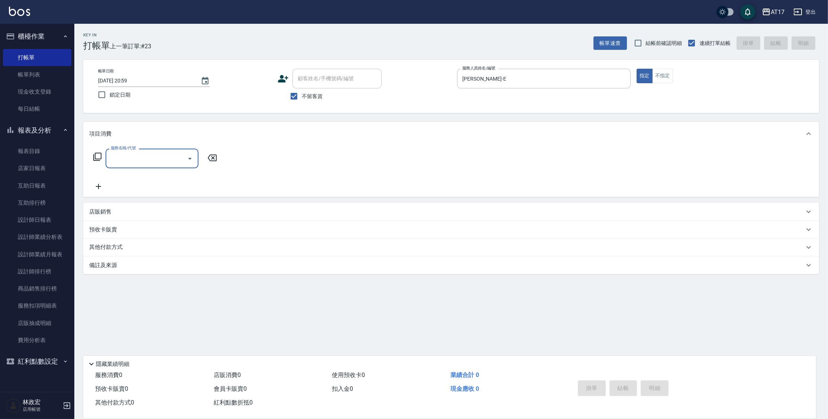
type input "2"
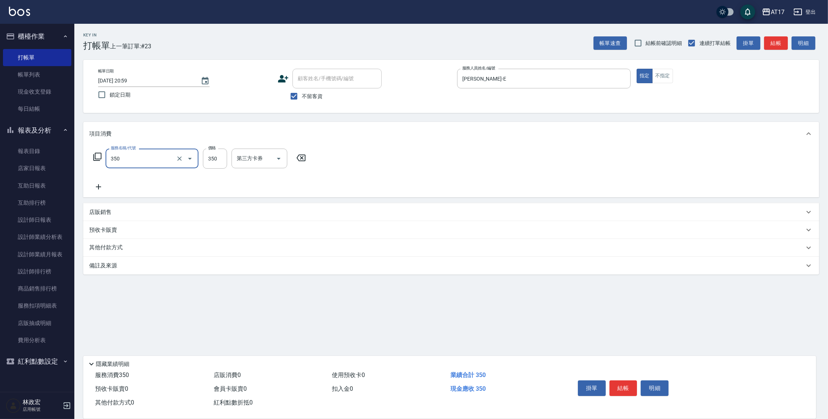
type input "350洗髮(350)"
type input "350"
type input "[PERSON_NAME]-25"
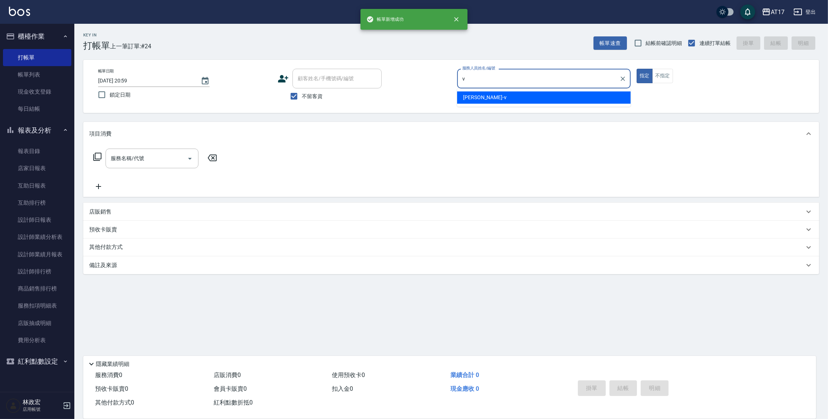
type input "[PERSON_NAME]-v"
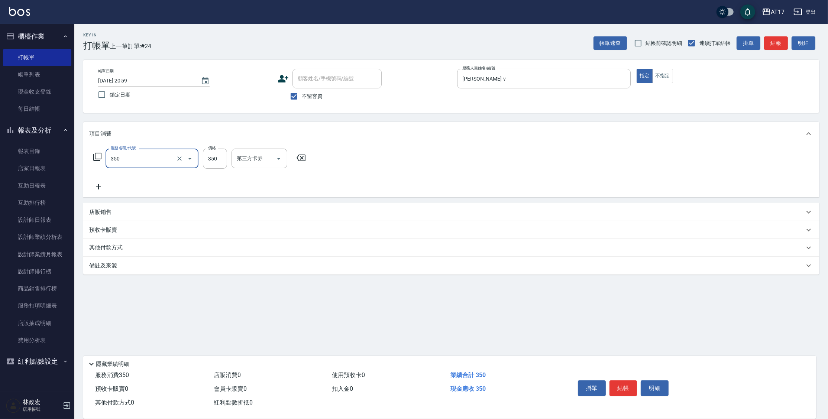
type input "350洗髮(350)"
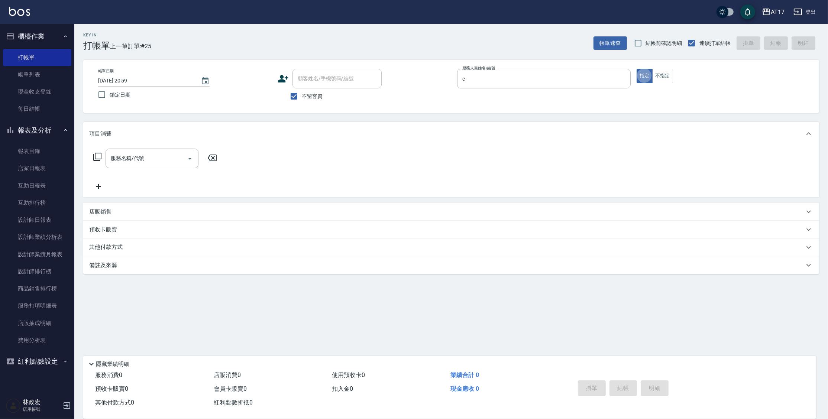
type input "[PERSON_NAME]-E"
type input "染髮C餐(短髮)(5203)"
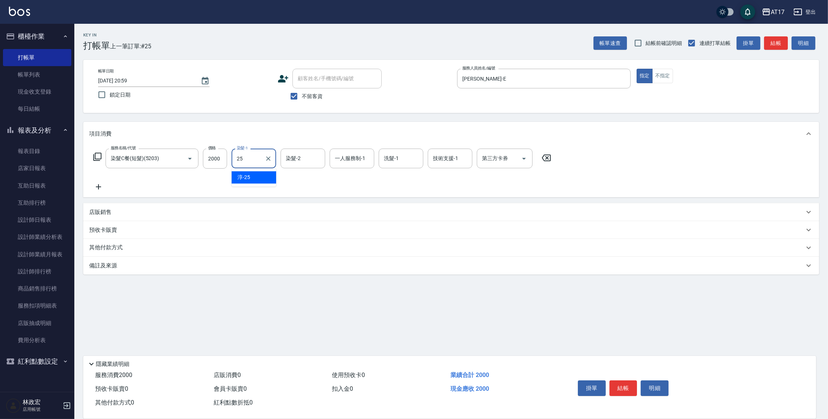
type input "[PERSON_NAME]-25"
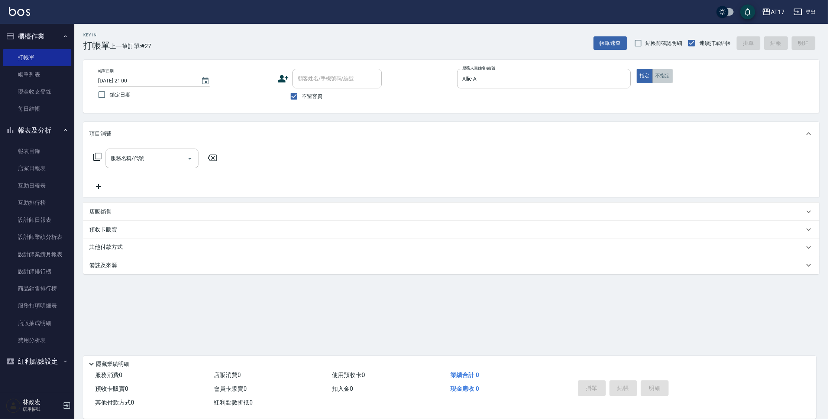
click at [663, 80] on button "不指定" at bounding box center [662, 76] width 21 height 14
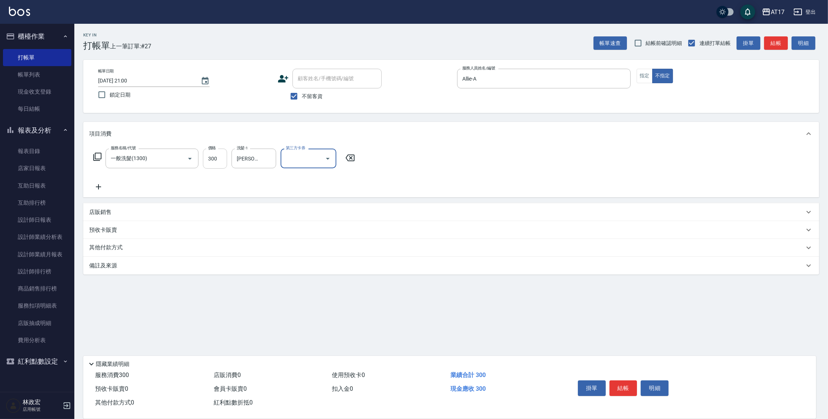
click at [222, 161] on input "300" at bounding box center [215, 159] width 24 height 20
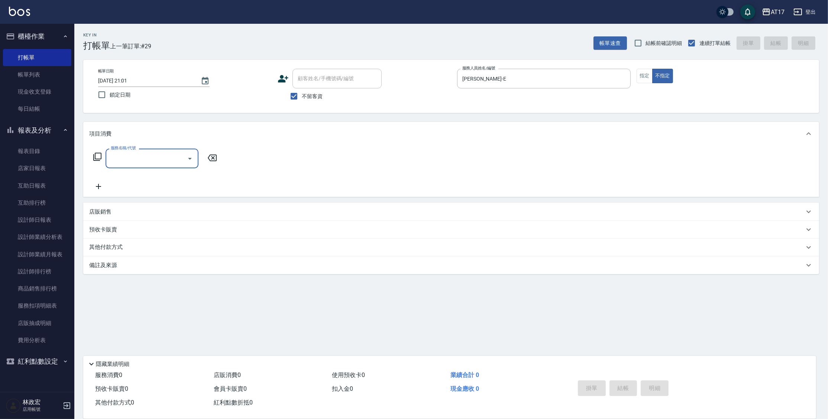
drag, startPoint x: 645, startPoint y: 71, endPoint x: 650, endPoint y: 68, distance: 5.6
click at [645, 71] on button "指定" at bounding box center [645, 76] width 16 height 14
drag, startPoint x: 643, startPoint y: 75, endPoint x: 654, endPoint y: 65, distance: 14.8
click at [643, 75] on button "指定" at bounding box center [645, 76] width 16 height 14
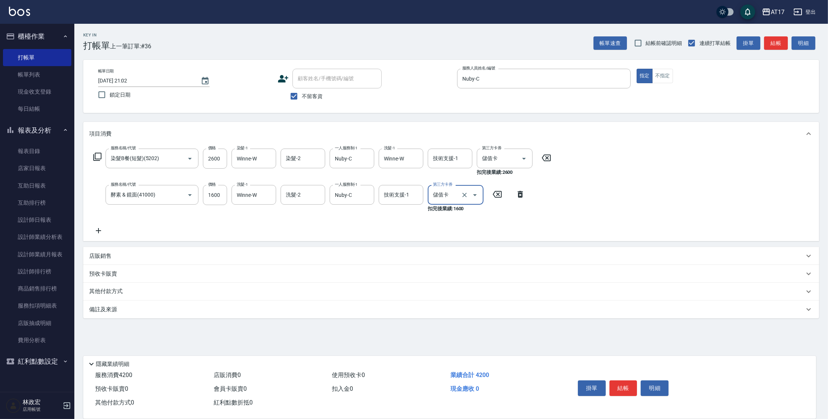
click at [111, 257] on p "店販銷售" at bounding box center [100, 256] width 22 height 8
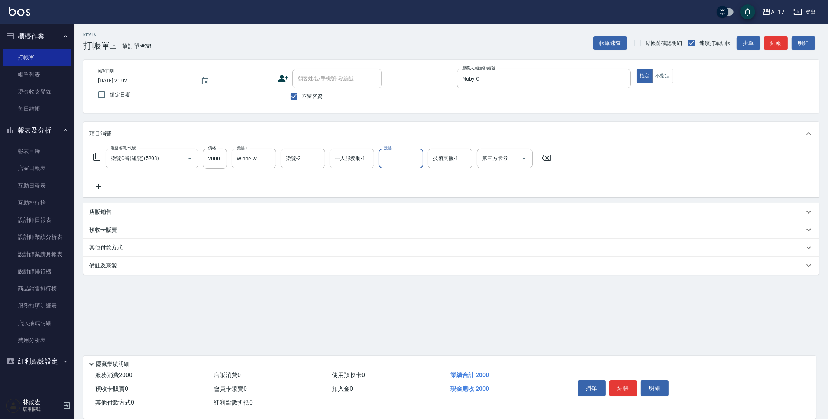
click at [347, 155] on div "一人服務制-1 一人服務制-1" at bounding box center [352, 159] width 45 height 20
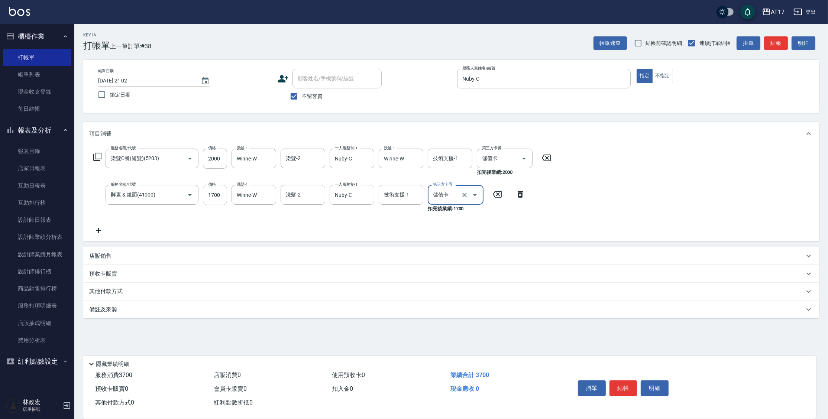
click at [122, 260] on div "店販銷售" at bounding box center [446, 256] width 715 height 8
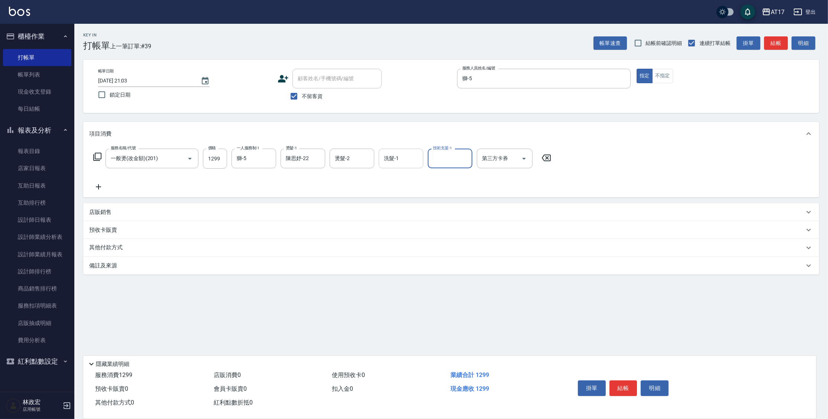
click at [399, 155] on input "洗髮-1" at bounding box center [401, 158] width 38 height 13
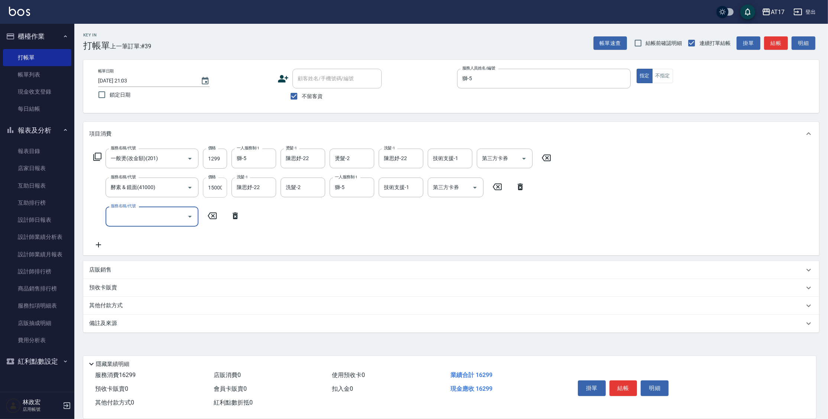
click at [219, 193] on input "15000" at bounding box center [215, 188] width 24 height 20
click at [98, 267] on p "店販銷售" at bounding box center [100, 270] width 22 height 8
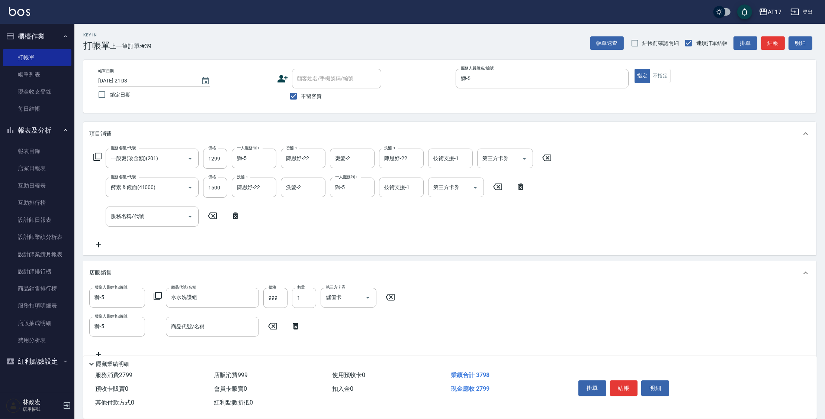
click at [154, 296] on icon at bounding box center [158, 296] width 8 height 8
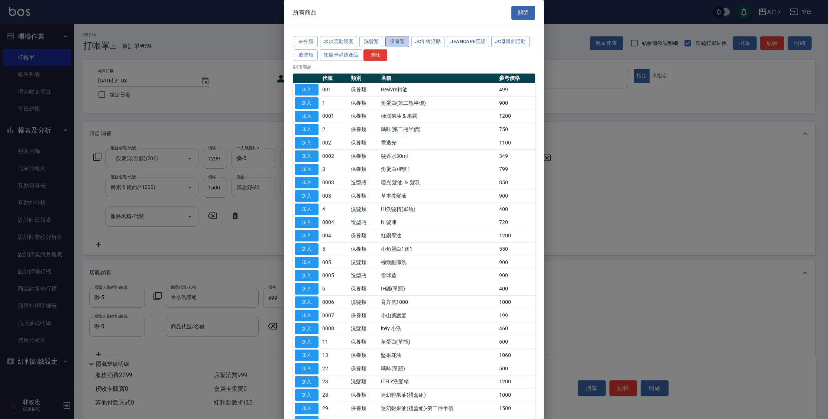
click at [401, 41] on button "保養類" at bounding box center [398, 42] width 24 height 12
click at [302, 299] on button "加入" at bounding box center [307, 303] width 24 height 12
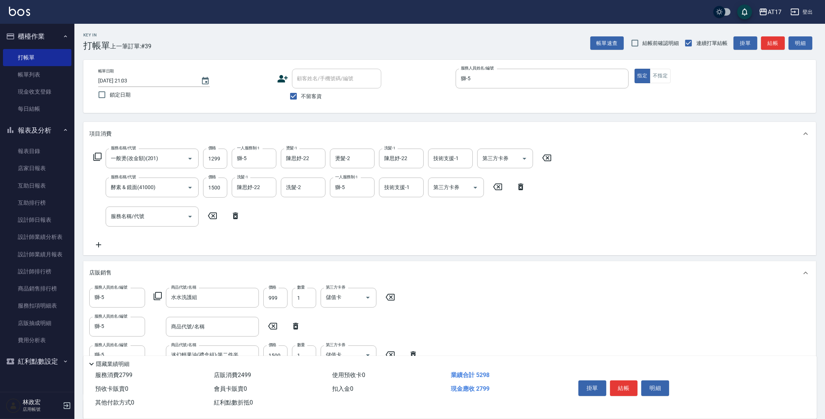
click at [294, 325] on icon at bounding box center [295, 326] width 5 height 7
click at [349, 330] on input "儲值卡" at bounding box center [338, 326] width 28 height 13
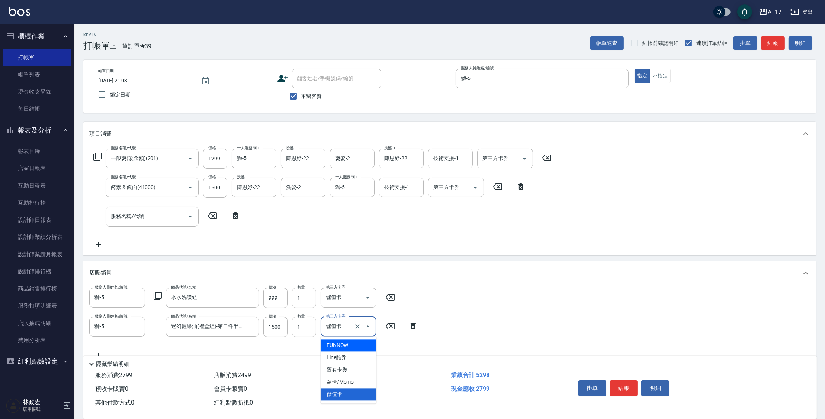
click at [357, 341] on span "FUNNOW" at bounding box center [348, 345] width 56 height 12
click at [358, 326] on icon "Clear" at bounding box center [357, 327] width 4 height 4
click at [455, 310] on div "服務人員姓名/編號 獅-5 服務人員姓名/編號 商品代號/名稱 水水洗護組 商品代號/名稱 價格 999 價格 數量 1 數量 第三方卡券 儲值卡 第三方卡券…" at bounding box center [449, 324] width 721 height 72
click at [619, 384] on button "結帳" at bounding box center [624, 389] width 28 height 16
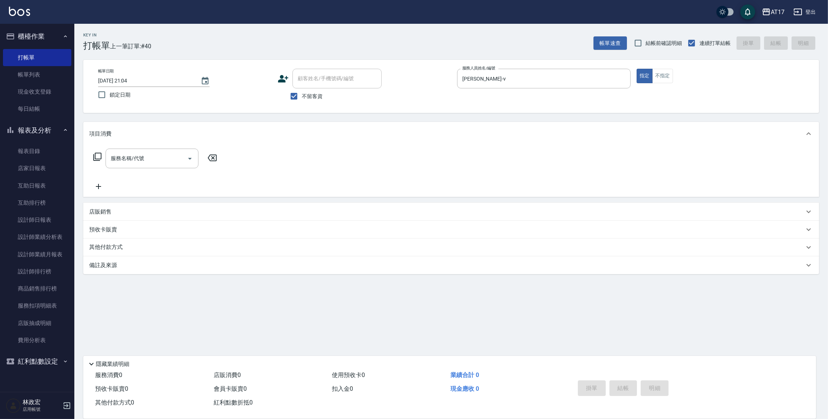
click at [677, 69] on div "指定 不指定" at bounding box center [724, 76] width 174 height 14
click at [666, 77] on button "不指定" at bounding box center [662, 76] width 21 height 14
click at [647, 73] on button "指定" at bounding box center [645, 76] width 16 height 14
click at [144, 212] on div "店販銷售" at bounding box center [446, 212] width 715 height 8
click at [94, 154] on icon at bounding box center [97, 156] width 9 height 9
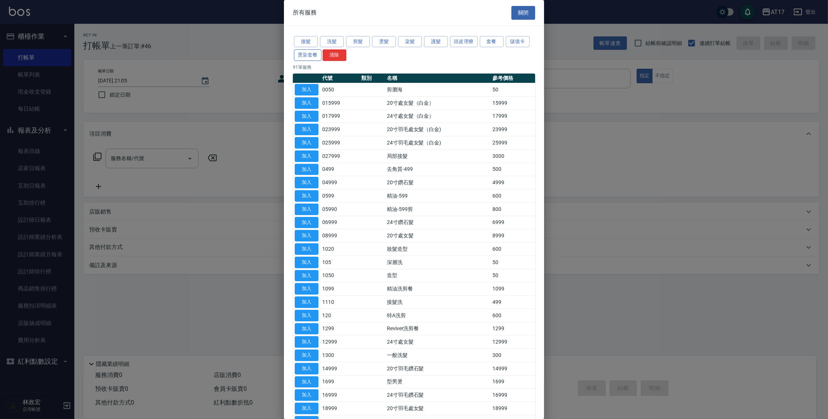
click at [308, 54] on button "燙染套餐" at bounding box center [308, 55] width 28 height 12
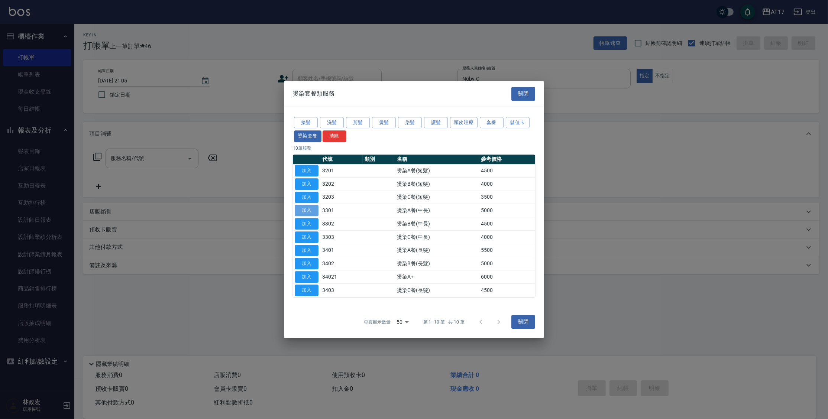
click at [303, 207] on button "加入" at bounding box center [307, 211] width 24 height 12
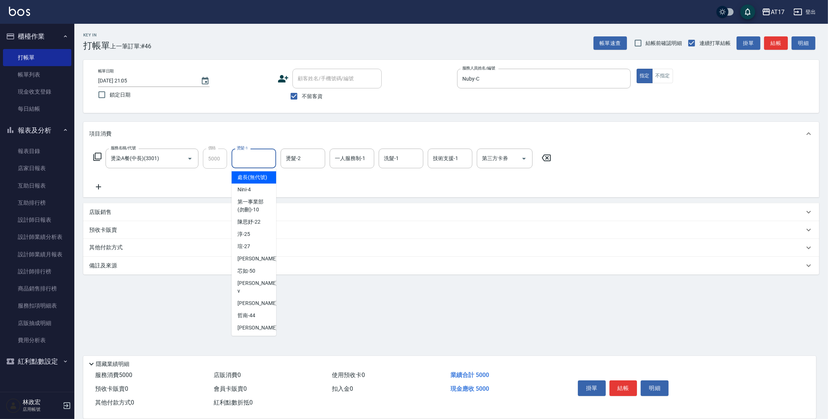
click at [255, 158] on input "燙髮-1" at bounding box center [254, 158] width 38 height 13
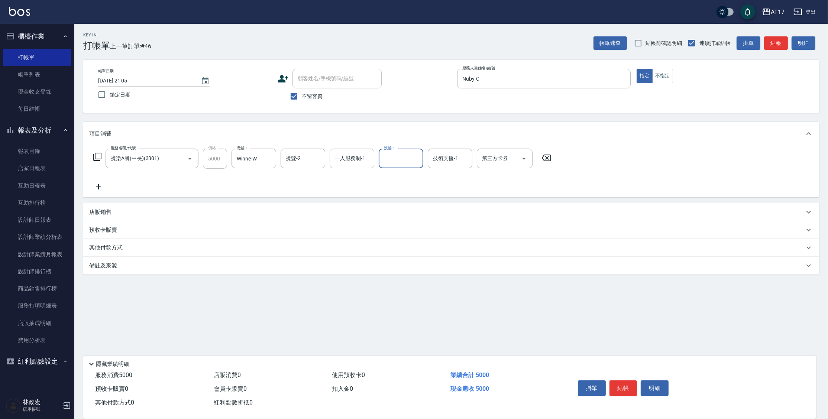
click at [371, 158] on input "一人服務制-1" at bounding box center [352, 158] width 38 height 13
click at [222, 159] on input "450" at bounding box center [215, 159] width 24 height 20
click at [96, 209] on p "店販銷售" at bounding box center [100, 213] width 22 height 8
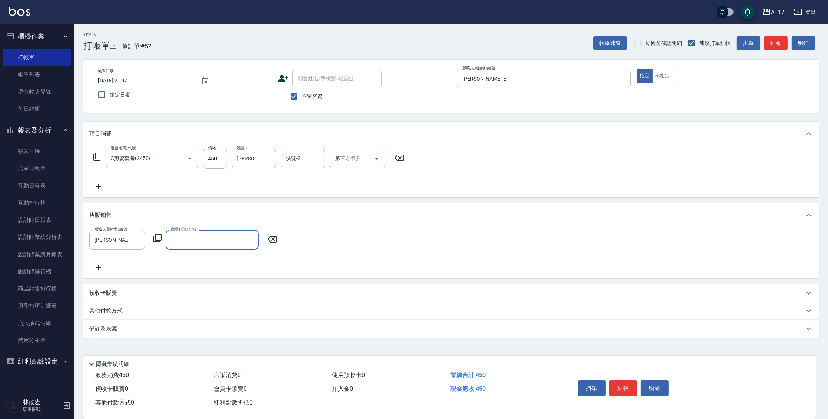
click at [160, 246] on div "服務人員姓名/編號 [PERSON_NAME]-E 服務人員姓名/編號 商品代號/名稱 商品代號/名稱" at bounding box center [185, 240] width 193 height 20
click at [155, 239] on icon at bounding box center [157, 238] width 9 height 9
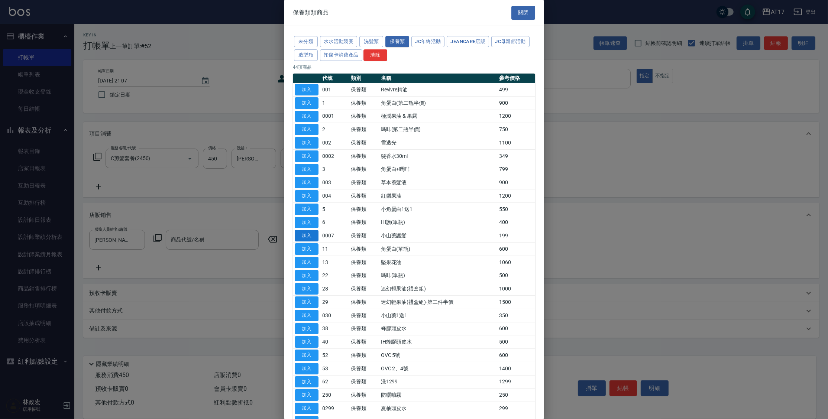
click at [303, 235] on button "加入" at bounding box center [307, 236] width 24 height 12
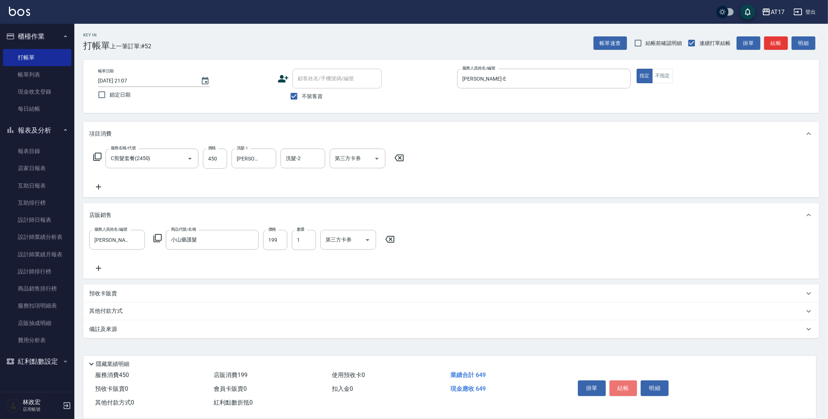
drag, startPoint x: 627, startPoint y: 379, endPoint x: 627, endPoint y: 374, distance: 4.8
click at [628, 381] on button "結帳" at bounding box center [624, 389] width 28 height 16
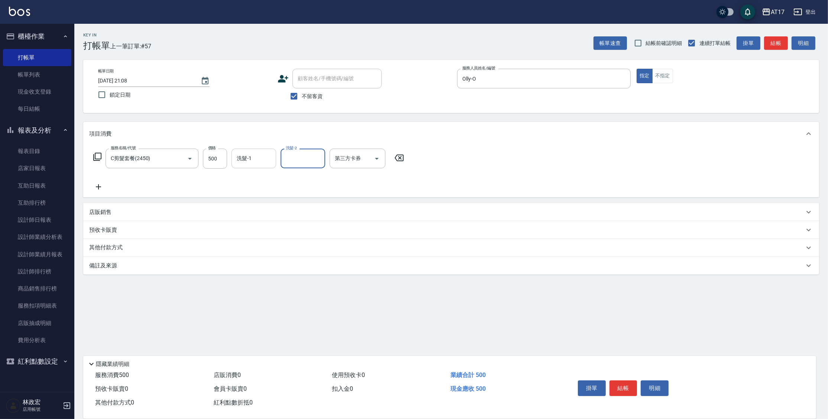
click at [245, 155] on div "洗髮-1 洗髮-1" at bounding box center [254, 159] width 45 height 20
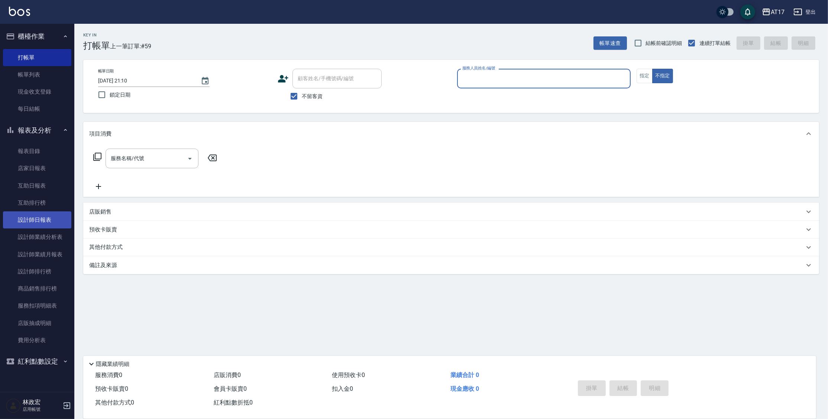
click at [45, 215] on link "設計師日報表" at bounding box center [37, 220] width 68 height 17
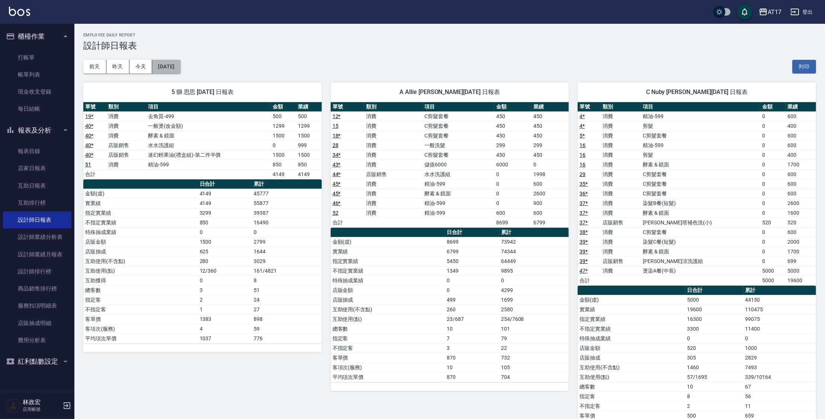
click at [179, 67] on button "[DATE]" at bounding box center [166, 67] width 28 height 14
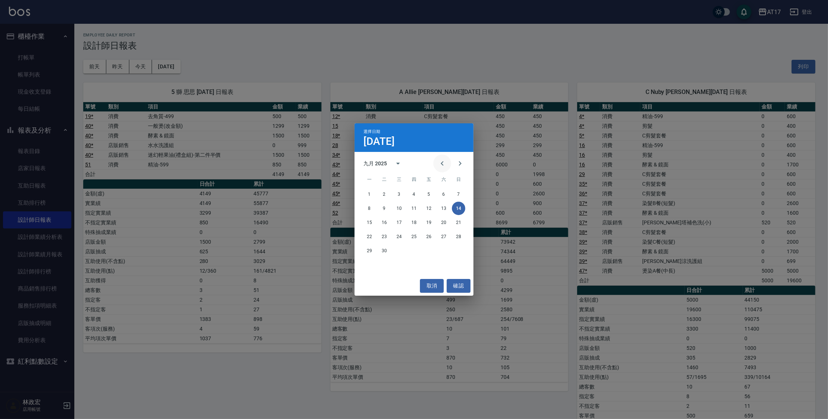
click at [441, 162] on icon "Previous month" at bounding box center [442, 163] width 9 height 9
click at [395, 222] on button "14" at bounding box center [399, 222] width 13 height 13
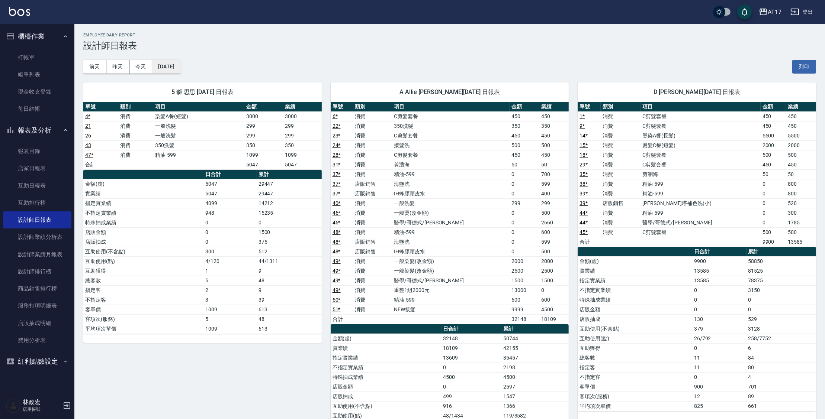
click at [175, 64] on button "[DATE]" at bounding box center [166, 67] width 28 height 14
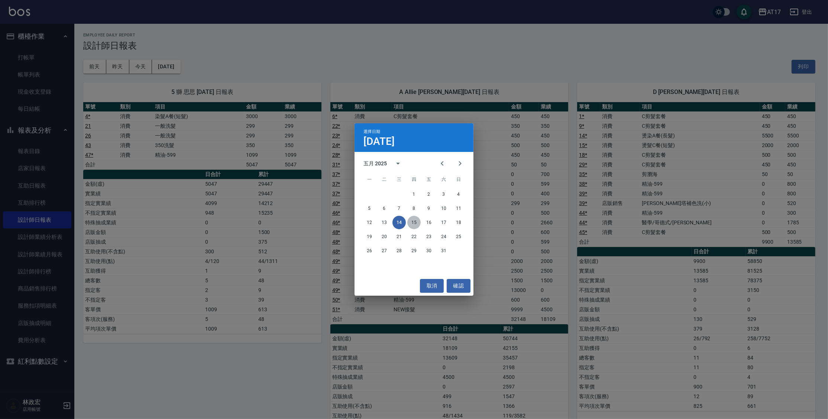
click at [415, 224] on button "15" at bounding box center [413, 222] width 13 height 13
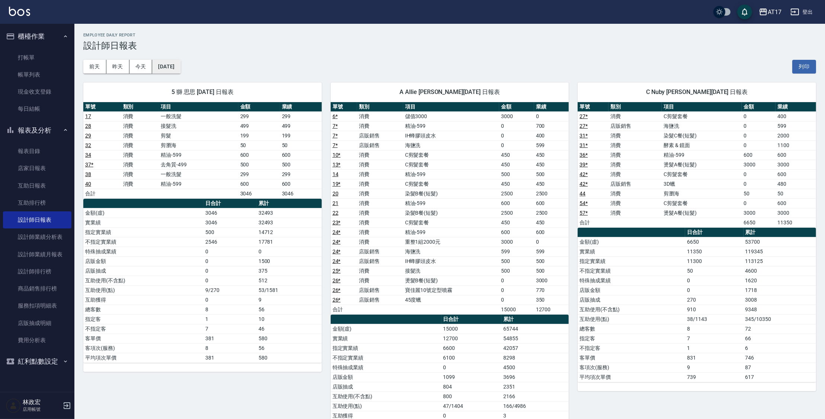
click at [177, 65] on button "[DATE]" at bounding box center [166, 67] width 28 height 14
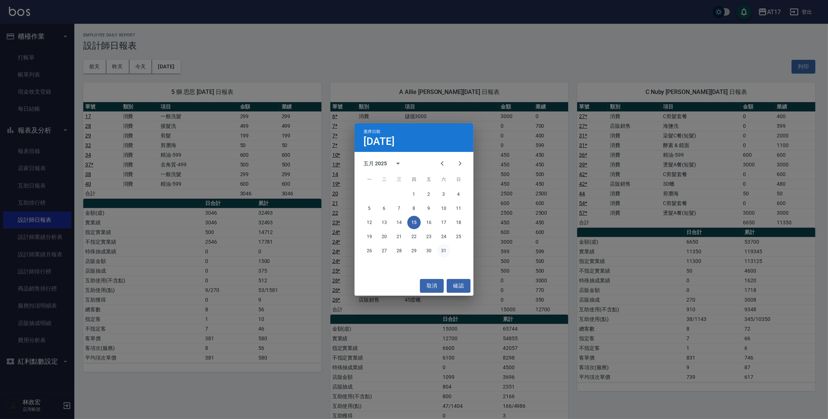
click at [439, 249] on button "31" at bounding box center [443, 250] width 13 height 13
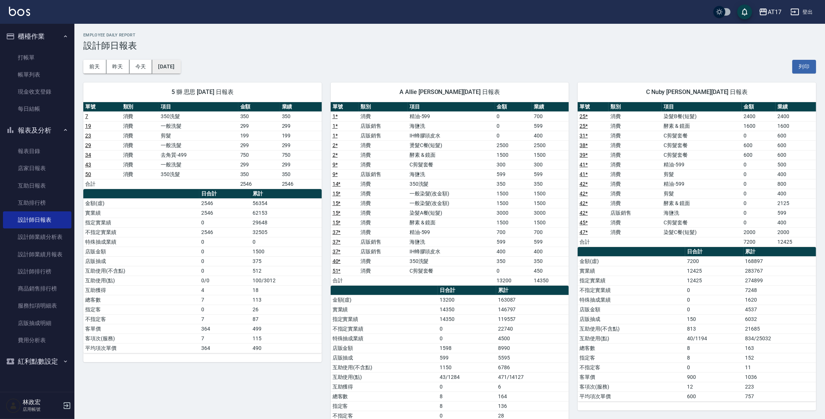
click at [177, 65] on button "[DATE]" at bounding box center [166, 67] width 28 height 14
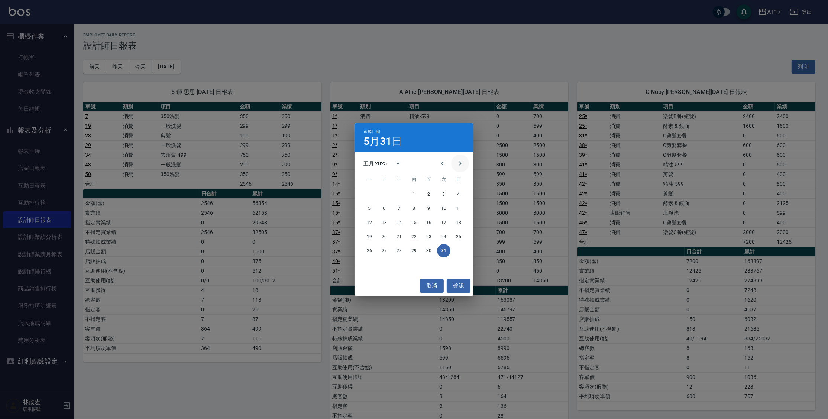
click at [462, 165] on icon "Next month" at bounding box center [460, 163] width 9 height 9
click at [367, 263] on button "30" at bounding box center [369, 264] width 13 height 13
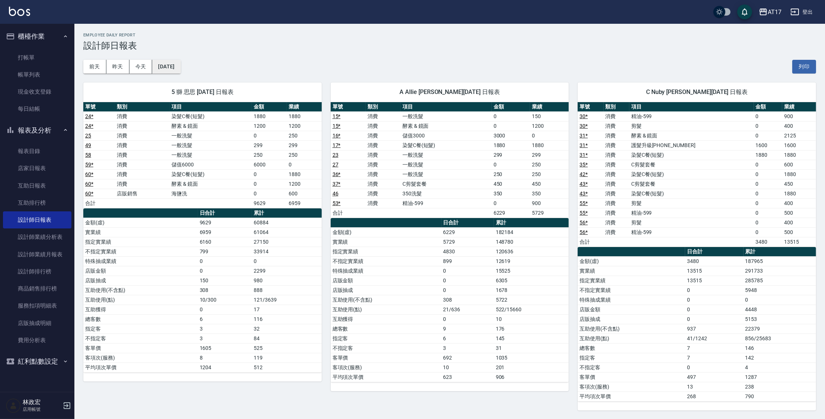
click at [177, 70] on button "[DATE]" at bounding box center [166, 67] width 28 height 14
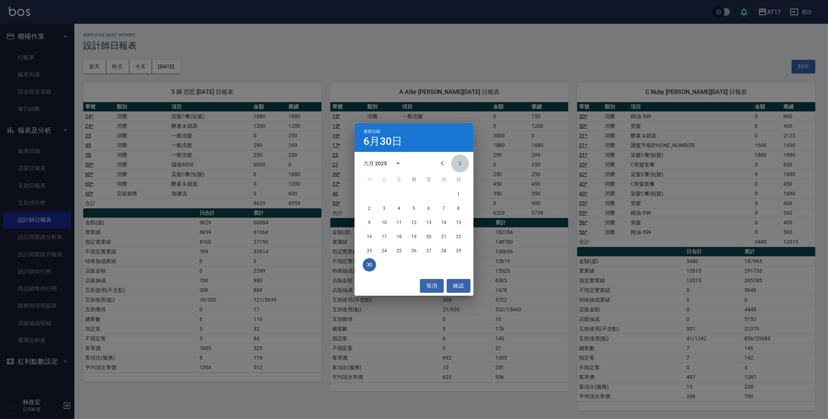
click at [460, 166] on icon "Next month" at bounding box center [460, 163] width 9 height 9
click at [417, 252] on button "31" at bounding box center [413, 250] width 13 height 13
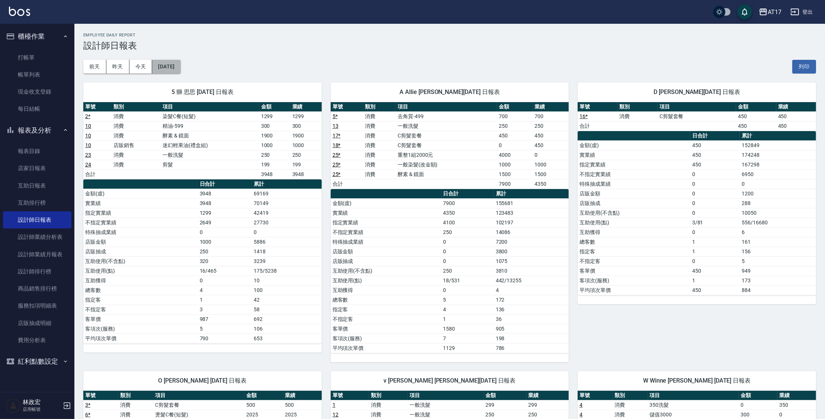
click at [167, 61] on button "[DATE]" at bounding box center [166, 67] width 28 height 14
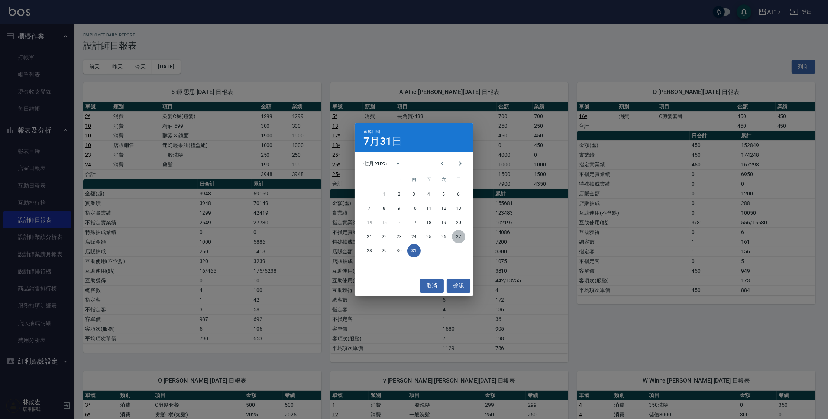
click at [461, 238] on button "27" at bounding box center [458, 236] width 13 height 13
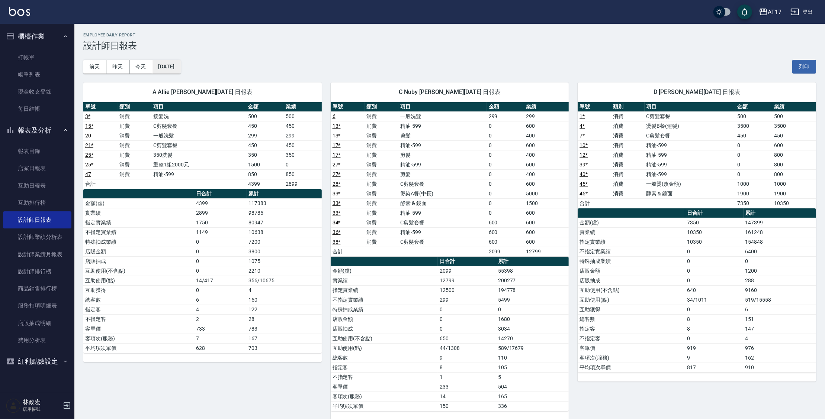
click at [174, 69] on button "[DATE]" at bounding box center [166, 67] width 28 height 14
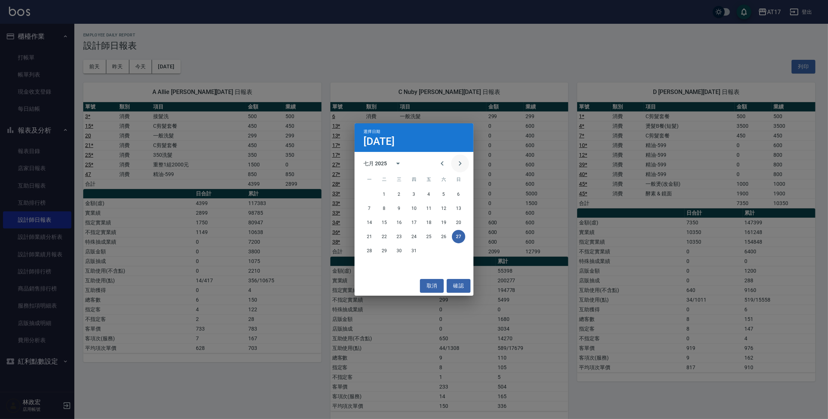
click at [461, 165] on icon "Next month" at bounding box center [460, 163] width 9 height 9
click at [458, 253] on button "31" at bounding box center [458, 250] width 13 height 13
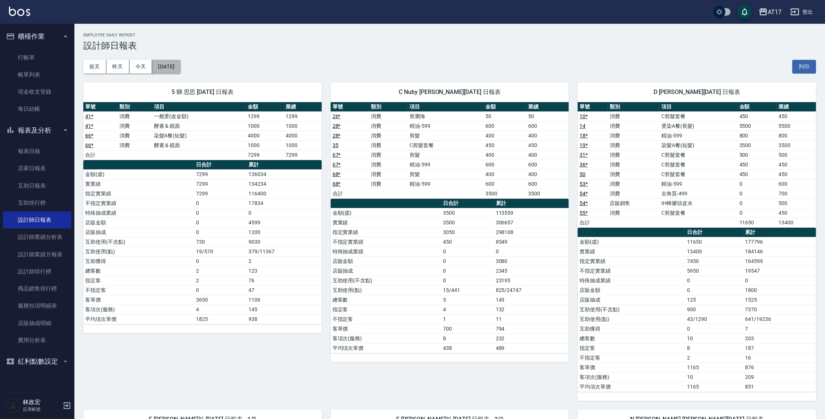
click at [180, 67] on button "[DATE]" at bounding box center [166, 67] width 28 height 14
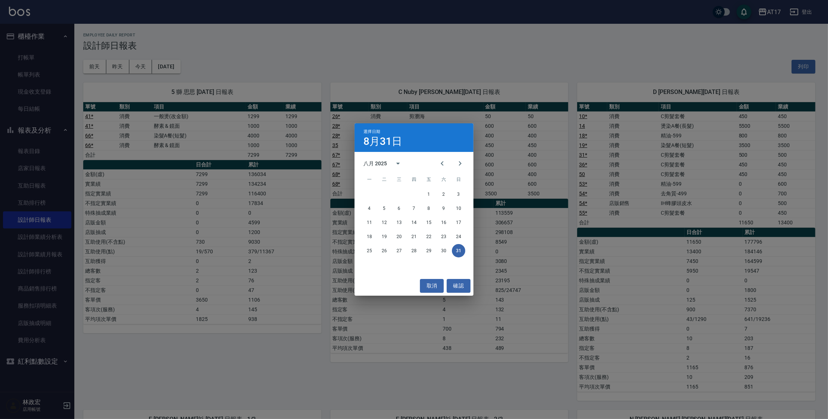
click at [346, 50] on div "選擇日期 [DATE] 八月 2025 一 二 三 四 五 六 日 1 2 3 4 5 6 7 8 9 10 11 12 13 14 15 16 17 18 …" at bounding box center [414, 209] width 828 height 419
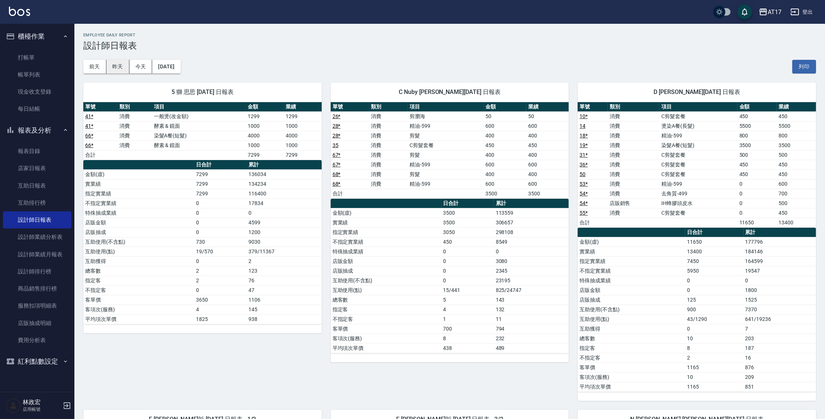
click at [110, 69] on button "昨天" at bounding box center [117, 67] width 23 height 14
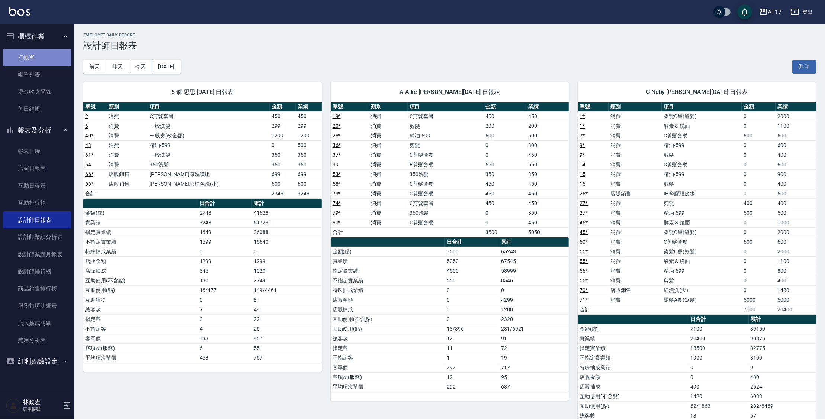
click at [25, 58] on link "打帳單" at bounding box center [37, 57] width 68 height 17
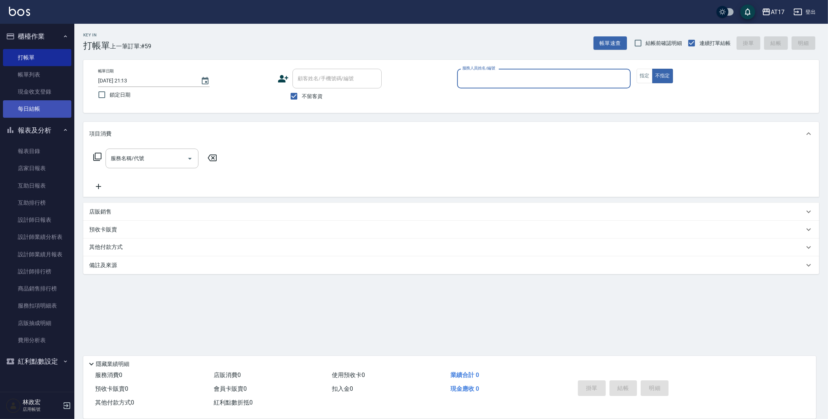
click at [38, 110] on link "每日結帳" at bounding box center [37, 108] width 68 height 17
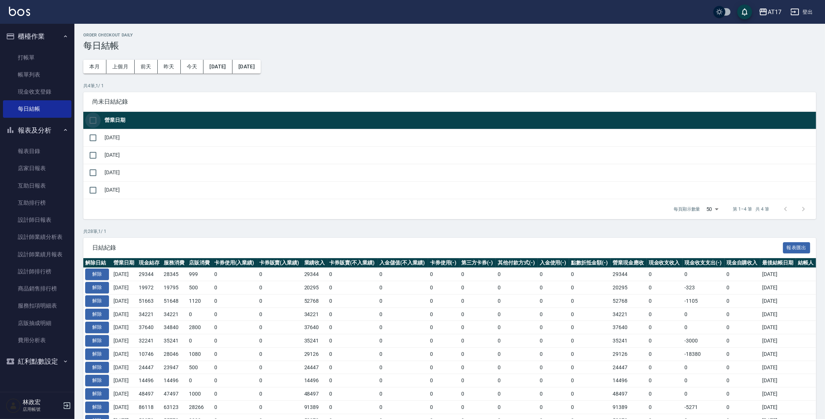
click at [91, 117] on input "checkbox" at bounding box center [93, 121] width 16 height 16
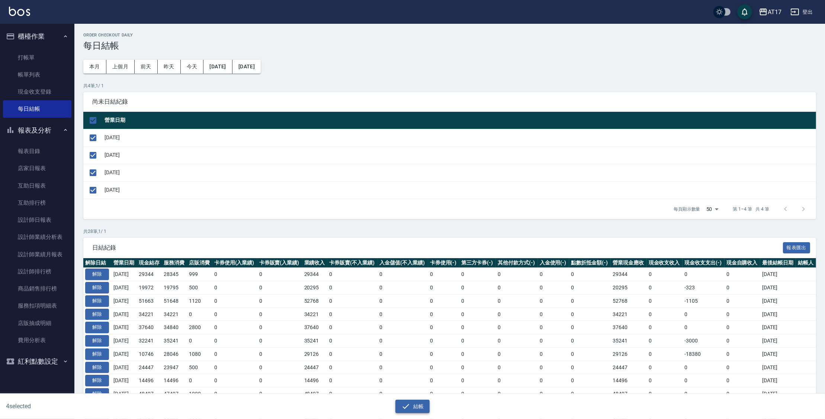
click at [398, 405] on button "結帳" at bounding box center [412, 407] width 35 height 14
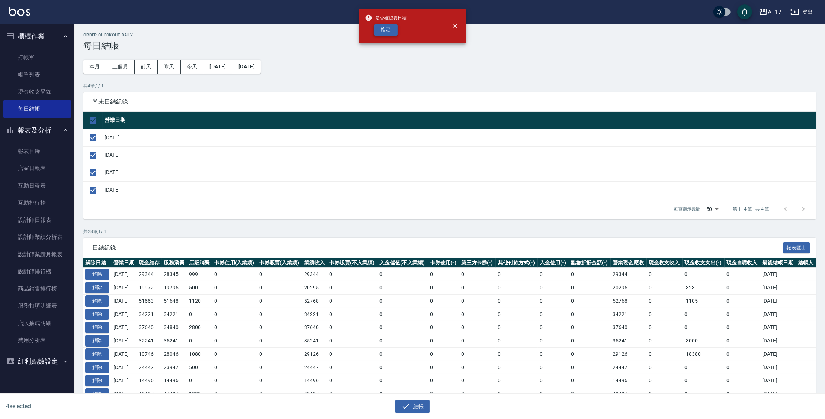
click at [394, 34] on button "確定" at bounding box center [386, 30] width 24 height 12
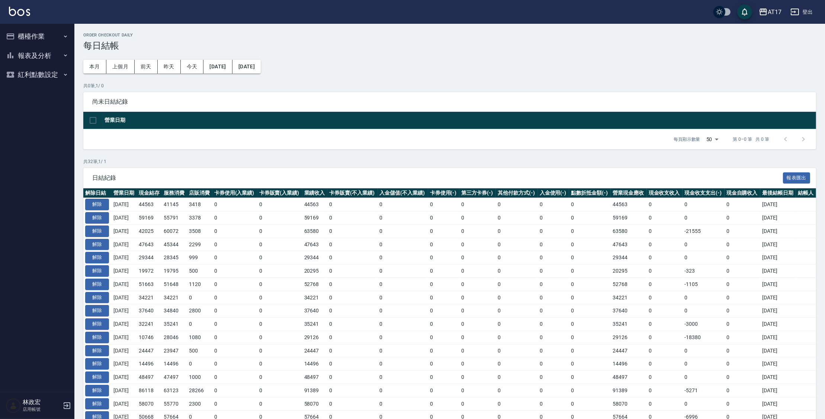
click at [29, 60] on button "報表及分析" at bounding box center [37, 55] width 68 height 19
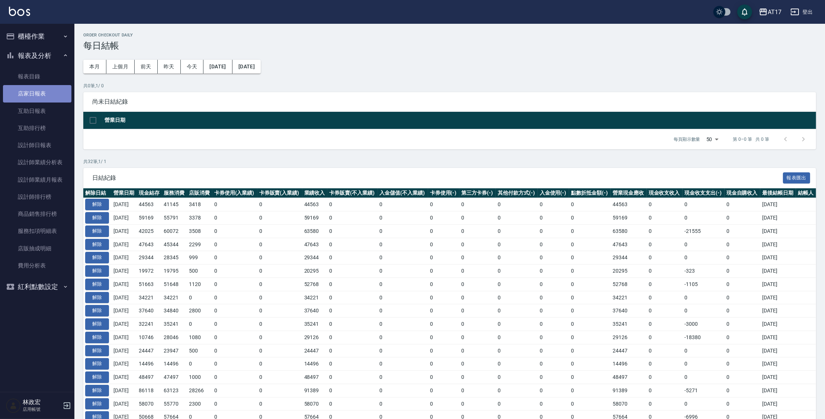
click at [34, 97] on link "店家日報表" at bounding box center [37, 93] width 68 height 17
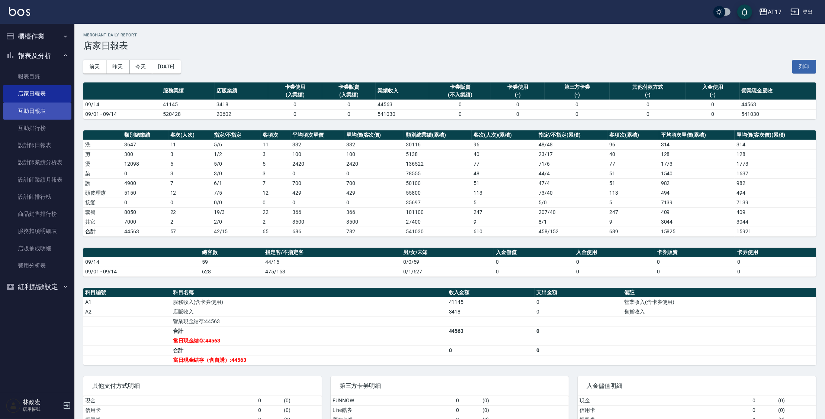
click at [33, 110] on link "互助日報表" at bounding box center [37, 111] width 68 height 17
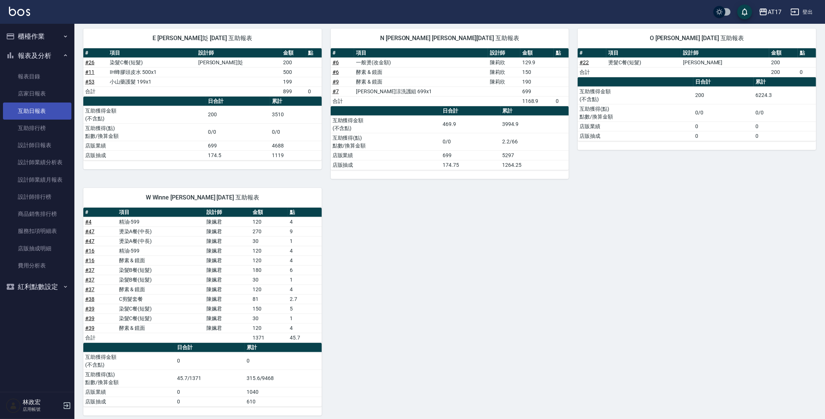
scroll to position [774, 0]
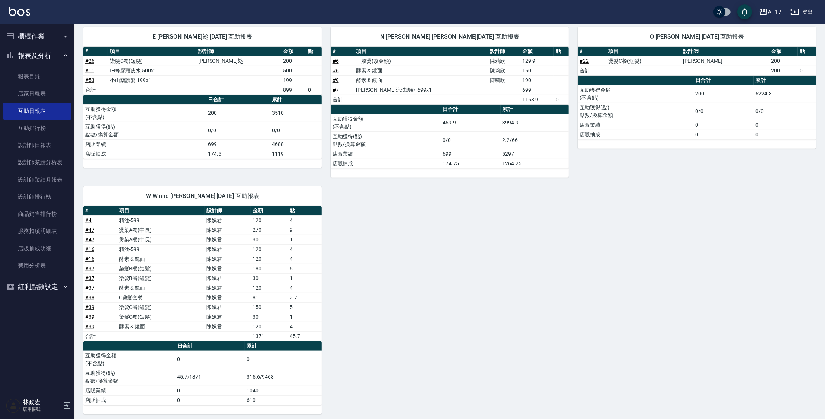
click at [42, 33] on button "櫃檯作業" at bounding box center [37, 36] width 68 height 19
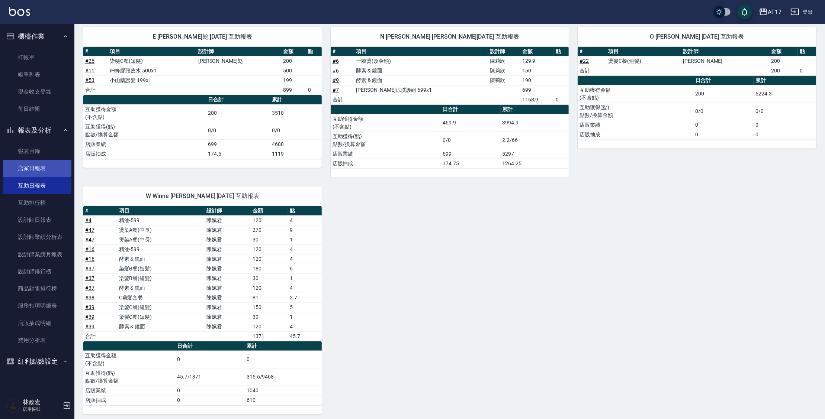
click at [29, 163] on link "店家日報表" at bounding box center [37, 168] width 68 height 17
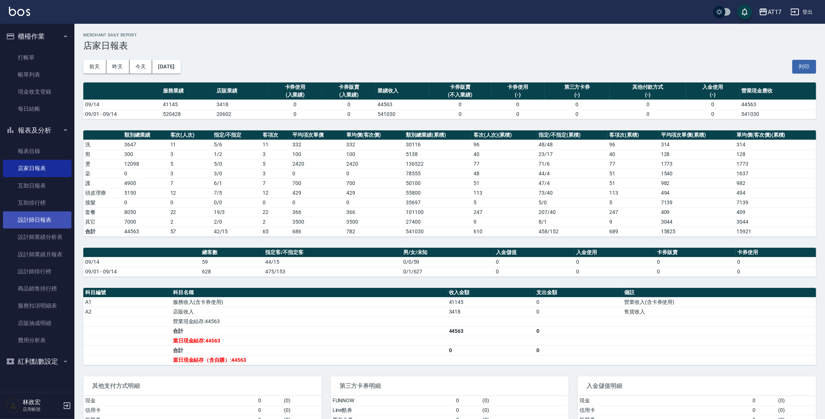
click at [32, 218] on link "設計師日報表" at bounding box center [37, 220] width 68 height 17
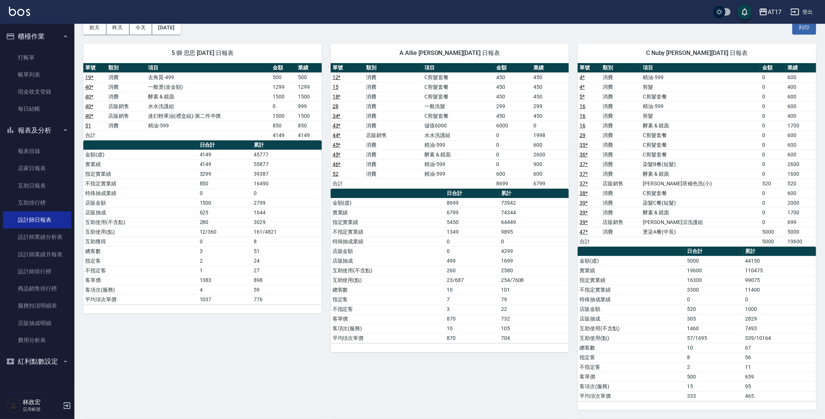
scroll to position [49, 0]
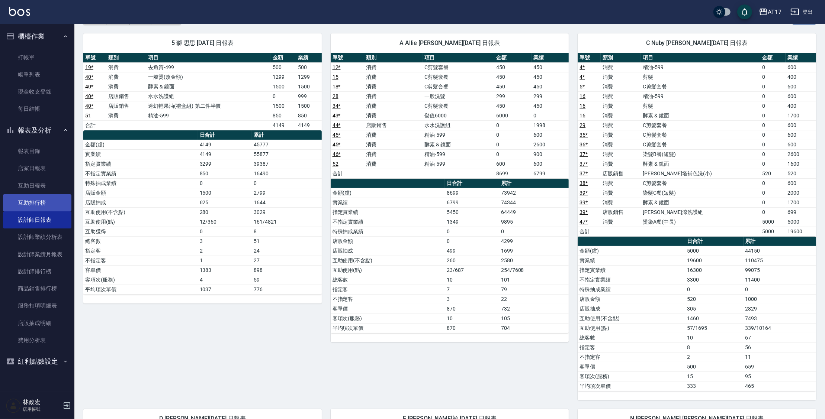
click at [16, 207] on link "互助排行榜" at bounding box center [37, 202] width 68 height 17
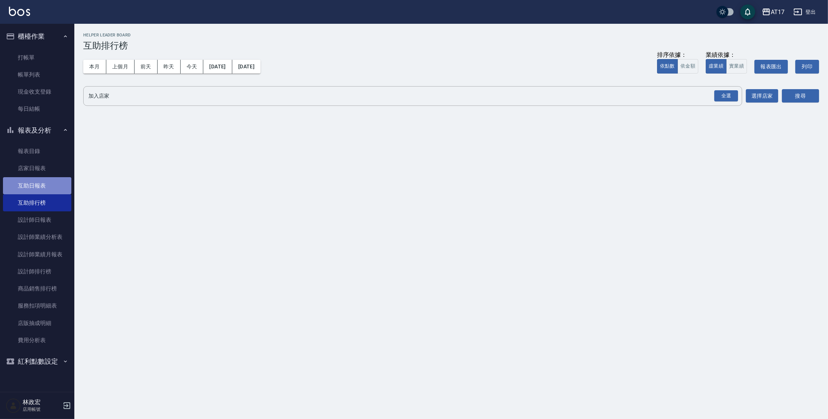
click at [39, 184] on link "互助日報表" at bounding box center [37, 185] width 68 height 17
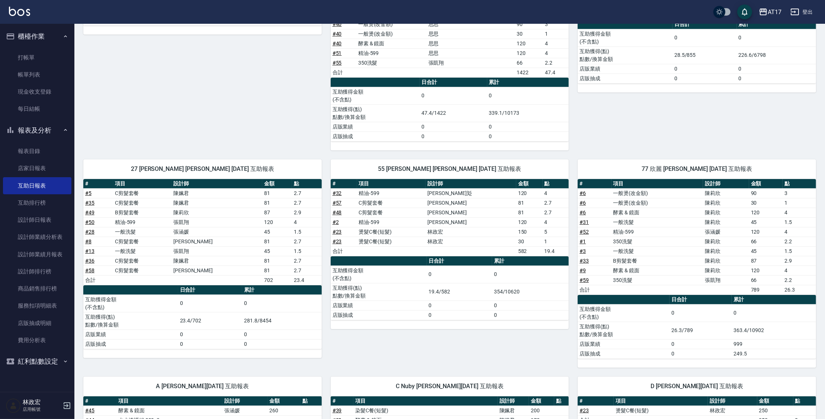
scroll to position [227, 0]
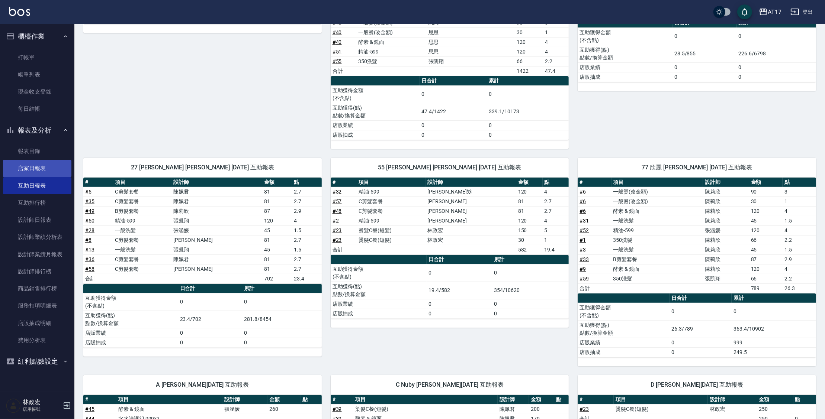
click at [59, 168] on link "店家日報表" at bounding box center [37, 168] width 68 height 17
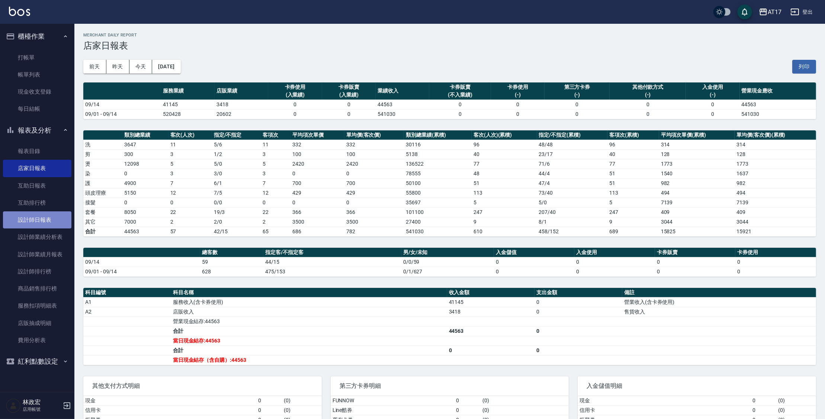
click at [33, 222] on link "設計師日報表" at bounding box center [37, 220] width 68 height 17
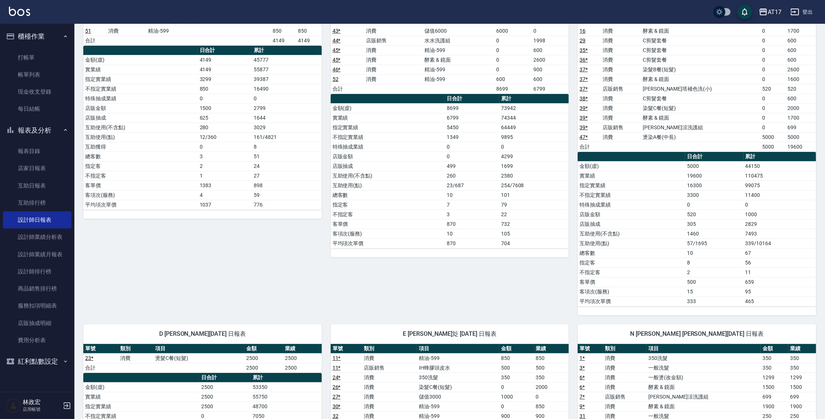
scroll to position [134, 0]
